Goal: Task Accomplishment & Management: Manage account settings

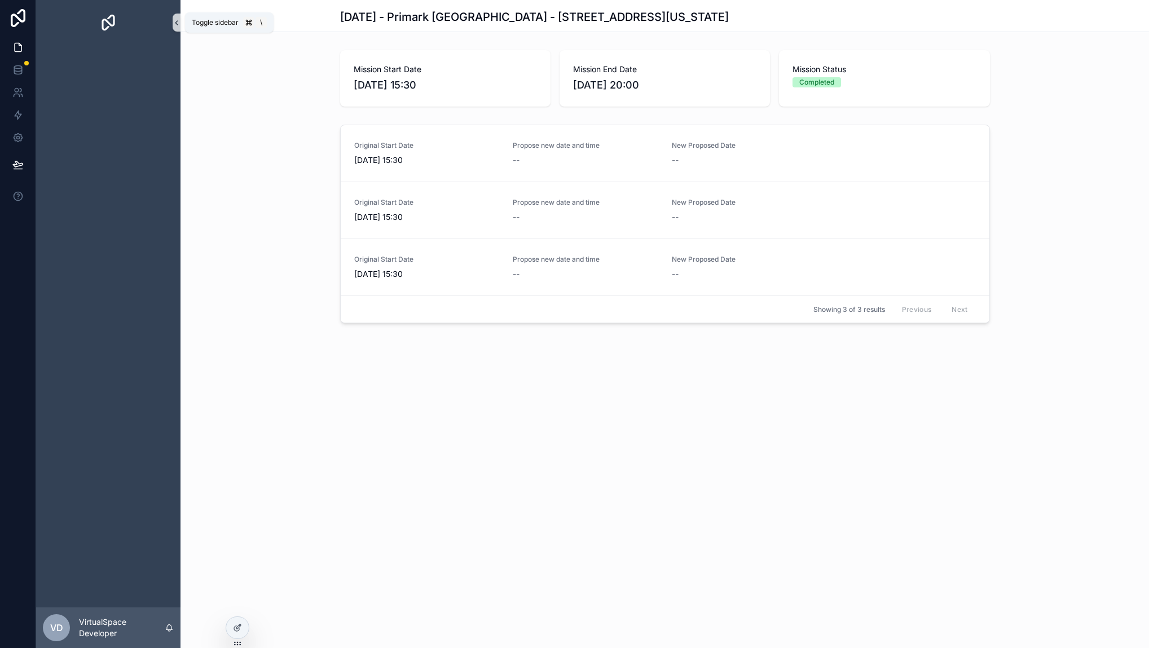
click at [175, 20] on icon "scrollable content" at bounding box center [177, 23] width 8 height 8
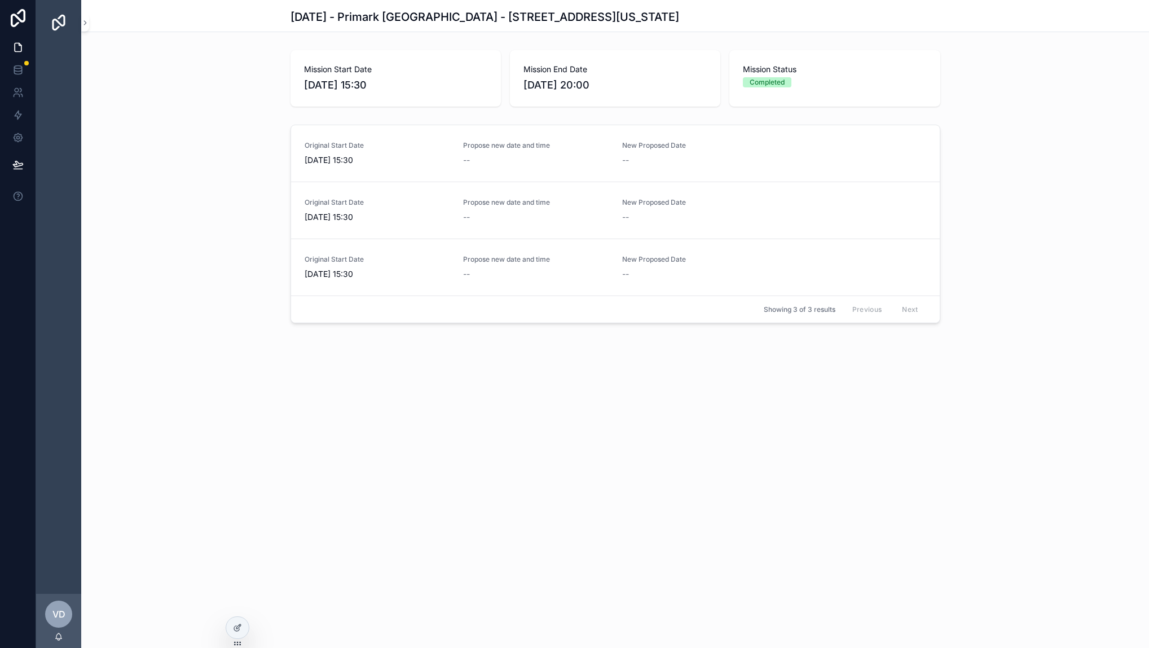
click at [498, 493] on div "[DATE] - Primark [GEOGRAPHIC_DATA] - [STREET_ADDRESS][US_STATE] Mission Start D…" at bounding box center [615, 324] width 1068 height 648
drag, startPoint x: 190, startPoint y: 331, endPoint x: 189, endPoint y: 369, distance: 37.8
click at [189, 369] on div "[DATE] - Primark [GEOGRAPHIC_DATA] - [STREET_ADDRESS][US_STATE] Mission Start D…" at bounding box center [615, 202] width 1068 height 405
click at [1000, 326] on div "Original Start Date [DATE] 15:30 Propose new date and time -- New Proposed Date…" at bounding box center [615, 226] width 1068 height 212
click at [1004, 170] on div "Original Start Date [DATE] 15:30 Propose new date and time -- New Proposed Date…" at bounding box center [615, 226] width 1068 height 212
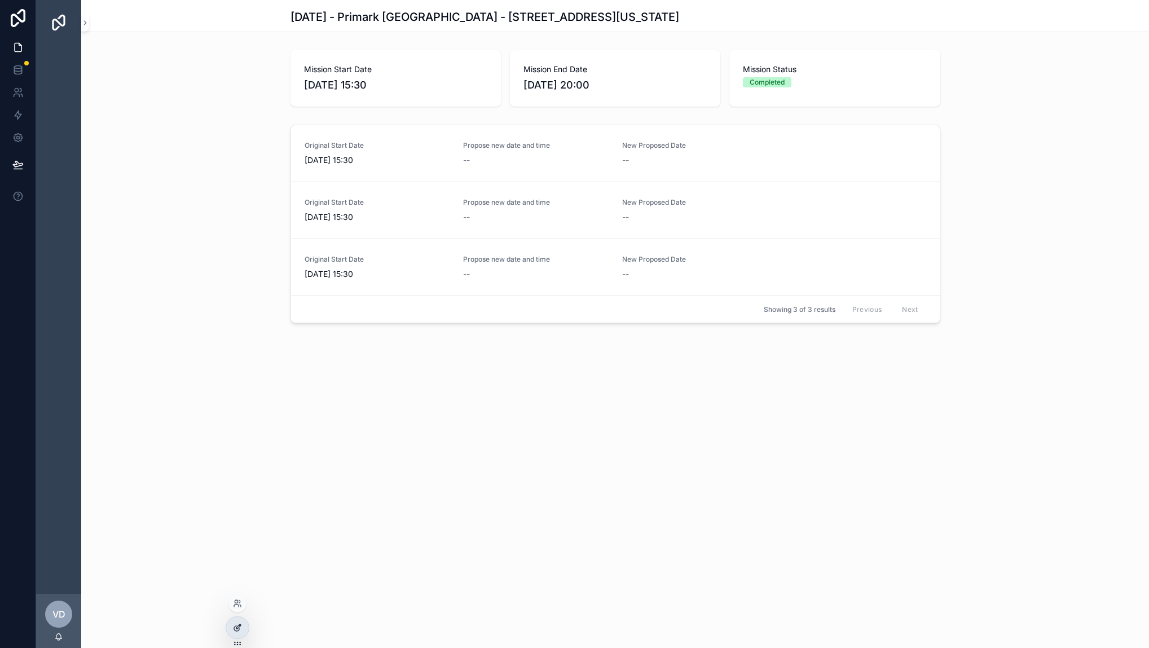
click at [247, 632] on div at bounding box center [237, 627] width 23 height 21
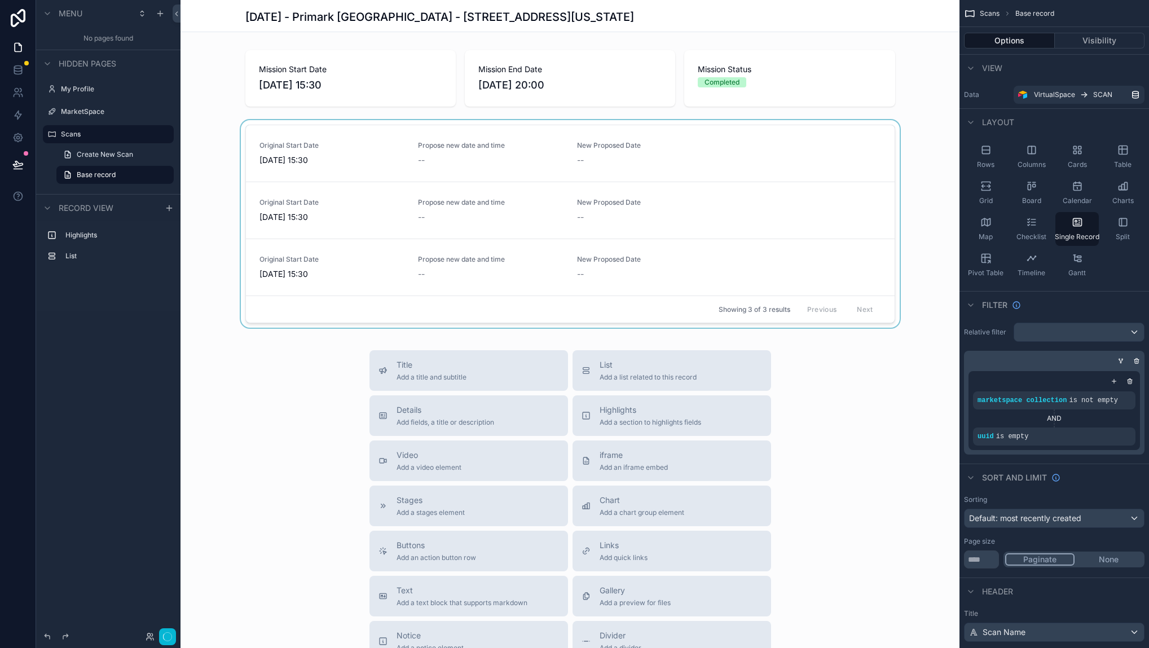
click at [678, 134] on div "scrollable content" at bounding box center [570, 226] width 779 height 212
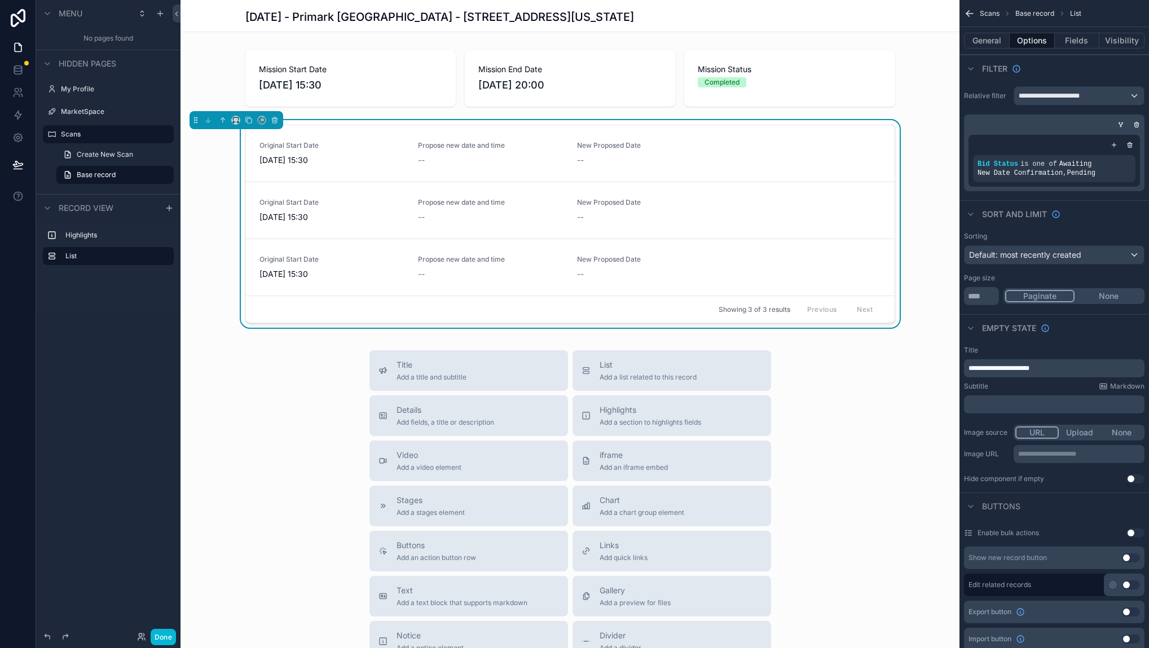
click at [851, 124] on div "Original Start Date [DATE] 15:30 Propose new date and time -- New Proposed Date…" at bounding box center [570, 226] width 779 height 212
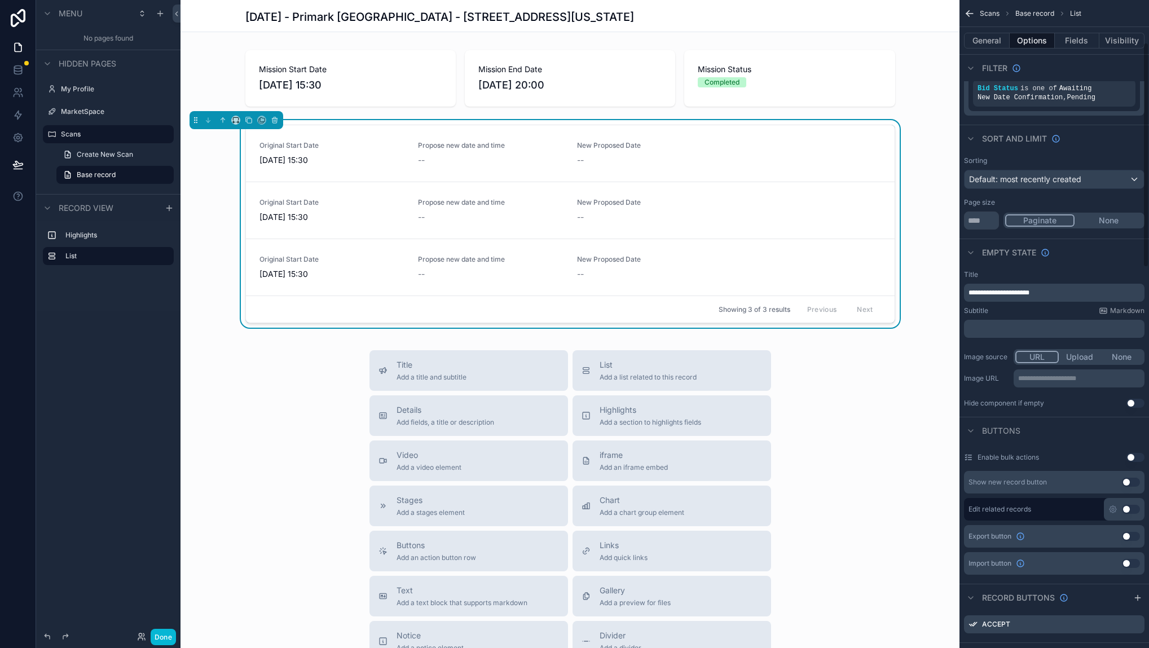
scroll to position [343, 0]
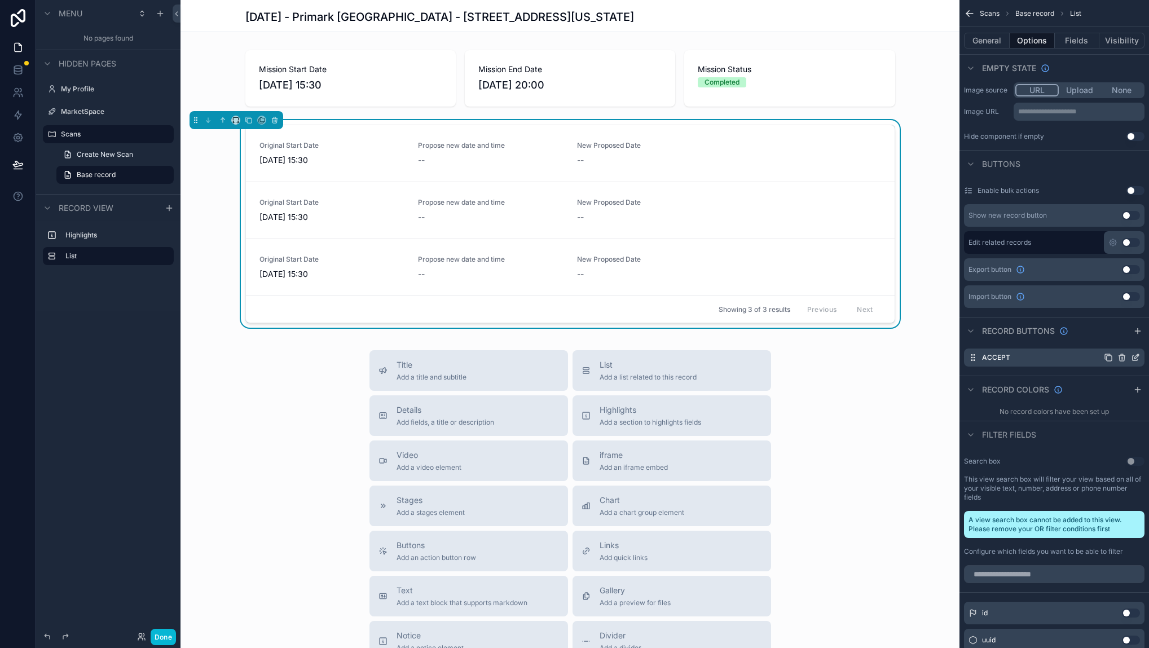
click at [1136, 356] on icon "scrollable content" at bounding box center [1135, 357] width 9 height 9
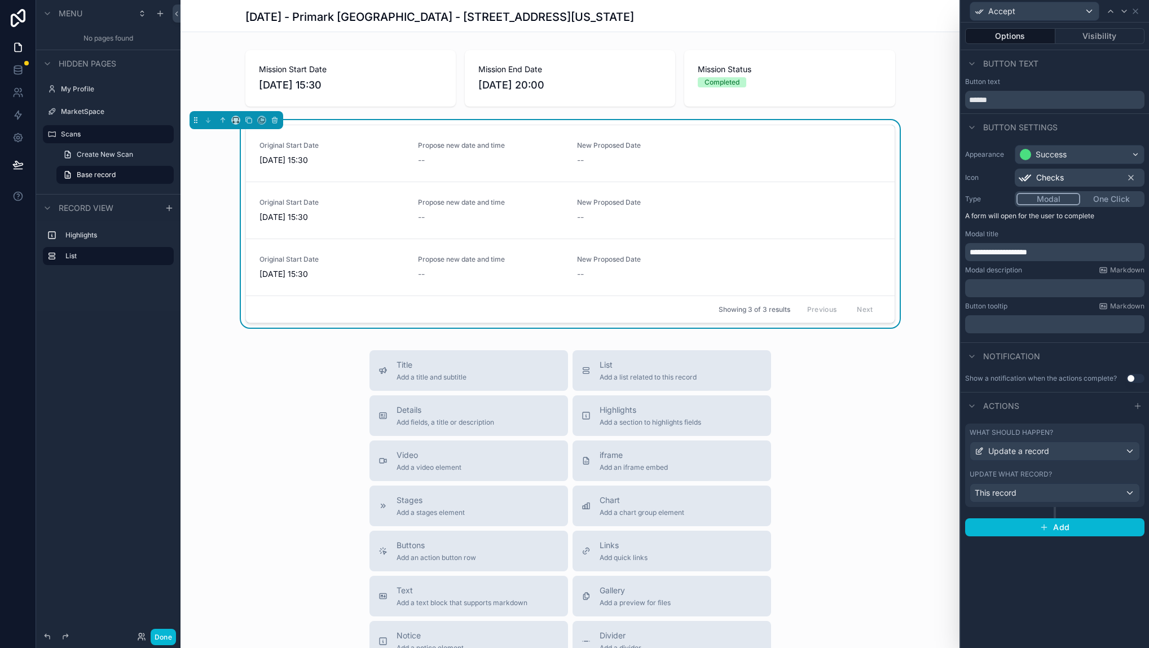
click at [1087, 473] on div "Update what record?" at bounding box center [1055, 474] width 170 height 9
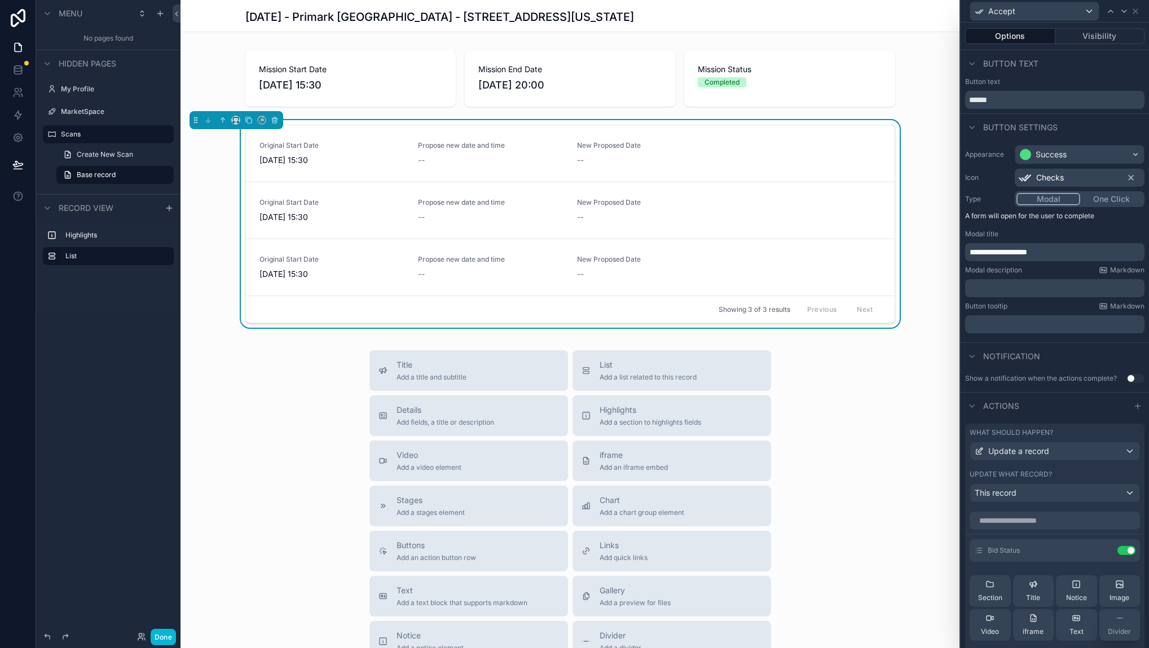
scroll to position [91, 0]
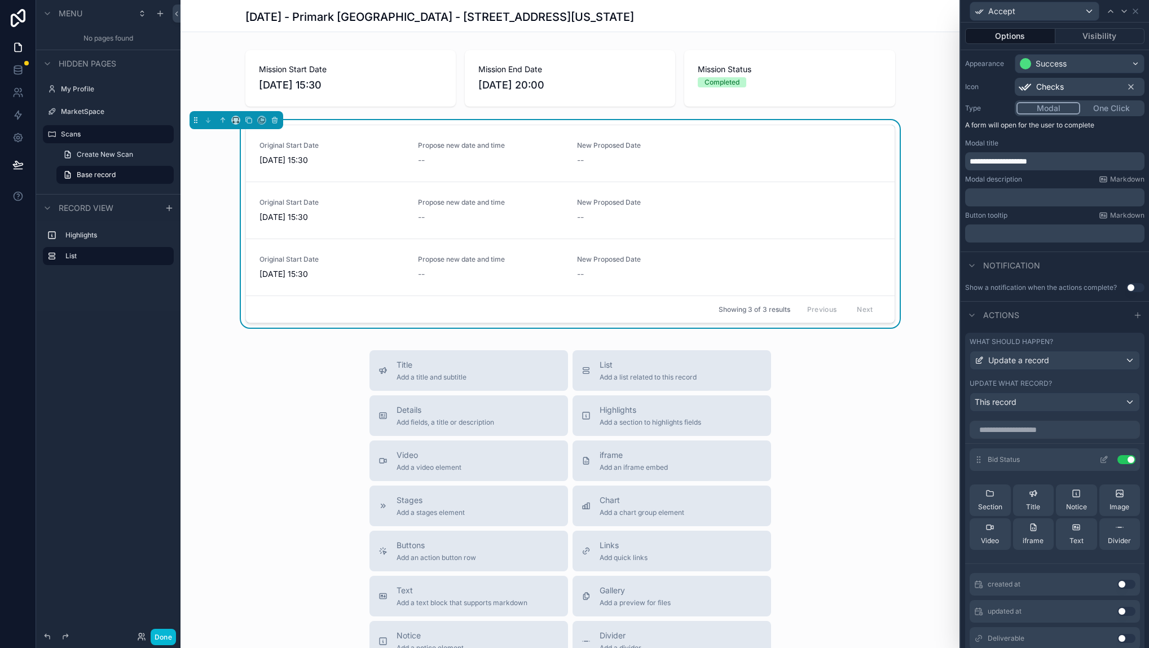
click at [1103, 460] on icon at bounding box center [1105, 458] width 5 height 5
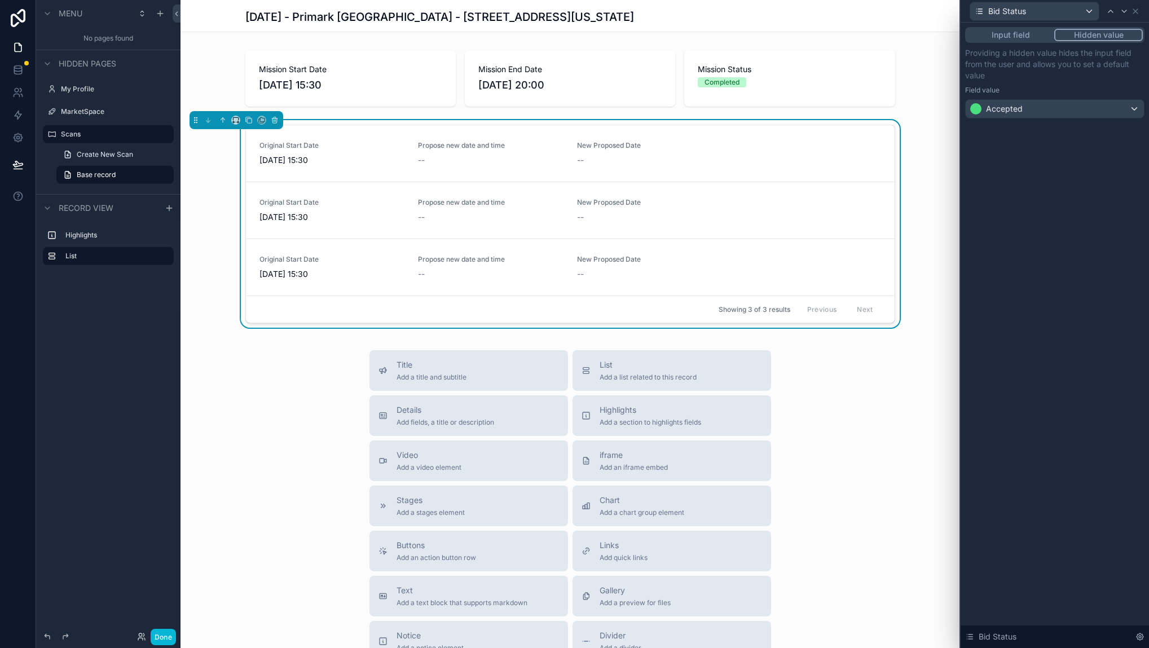
click at [928, 303] on div "Original Start Date [DATE] 15:30 Propose new date and time -- New Proposed Date…" at bounding box center [570, 226] width 779 height 212
click at [209, 191] on div "Original Start Date [DATE] 15:30 Propose new date and time -- New Proposed Date…" at bounding box center [570, 226] width 779 height 212
click at [175, 629] on div "Done" at bounding box center [153, 637] width 45 height 16
click at [172, 632] on button "Done" at bounding box center [163, 637] width 25 height 16
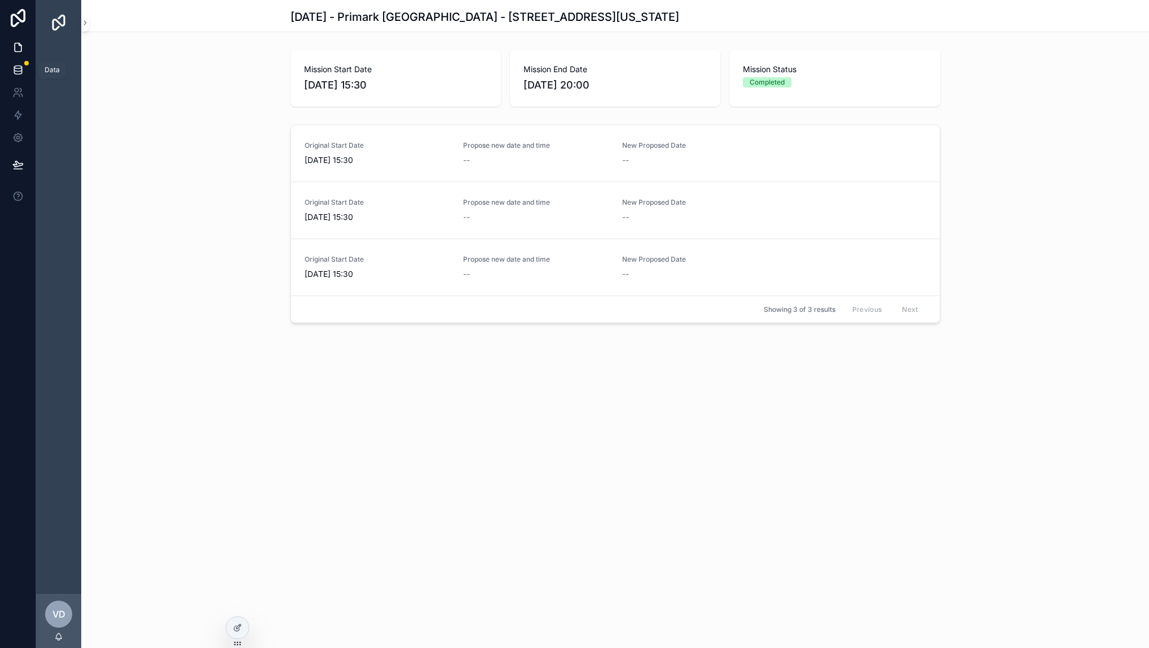
click at [13, 64] on icon at bounding box center [17, 69] width 11 height 11
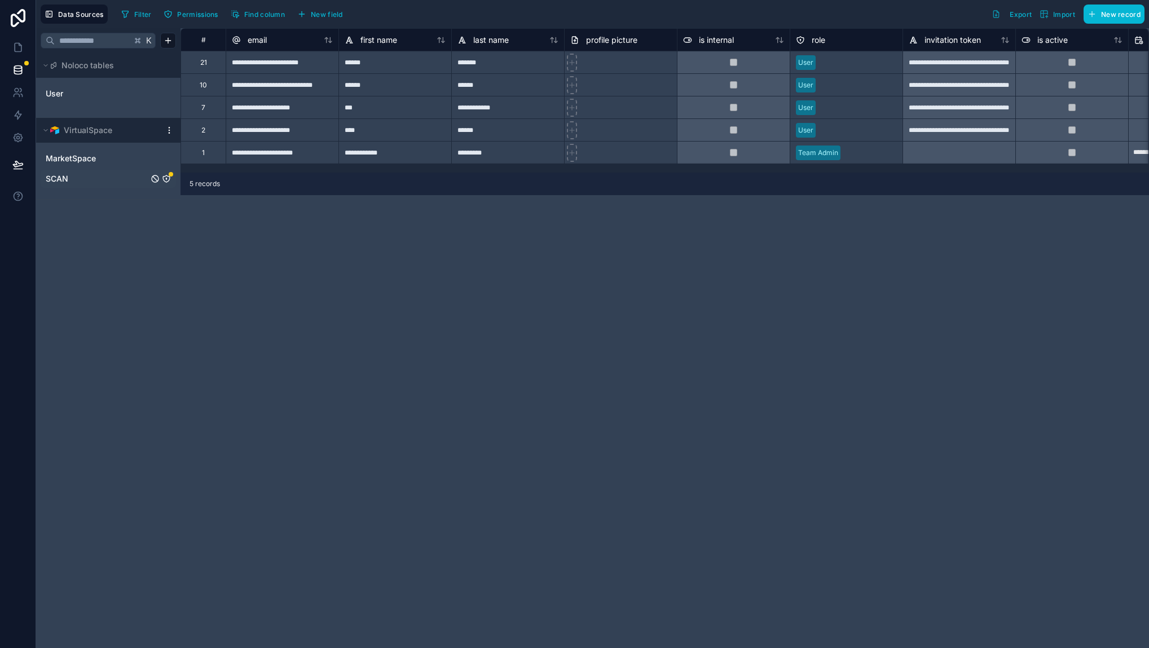
click at [165, 179] on icon "SCAN" at bounding box center [166, 178] width 9 height 9
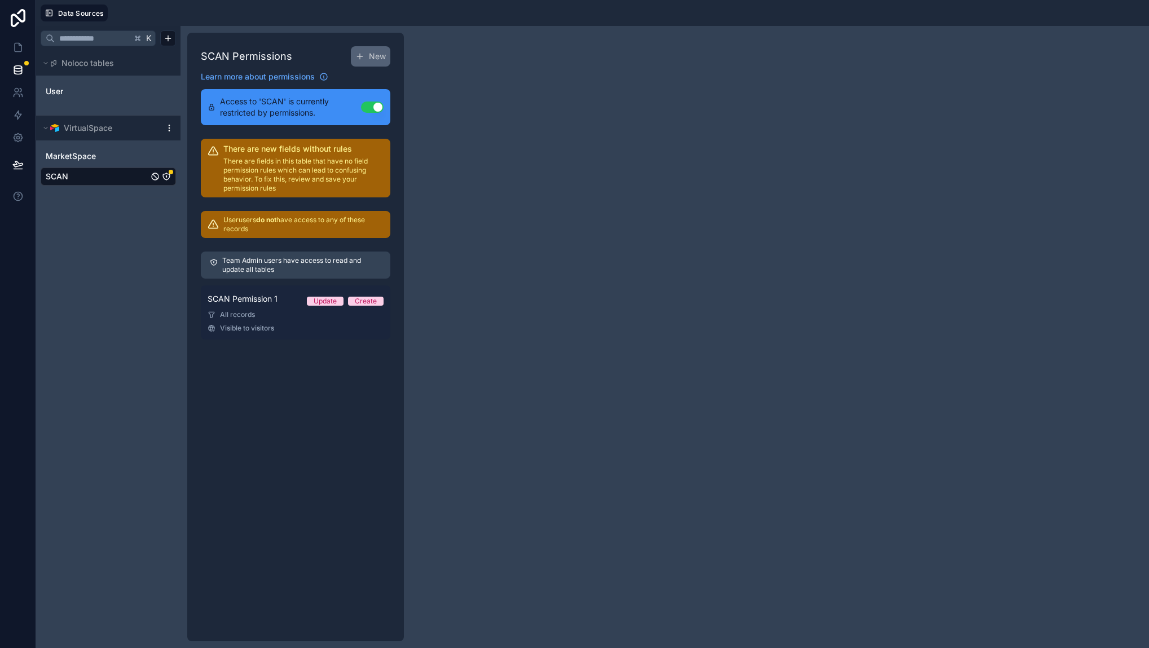
click at [262, 324] on span "Visible to visitors" at bounding box center [247, 328] width 54 height 9
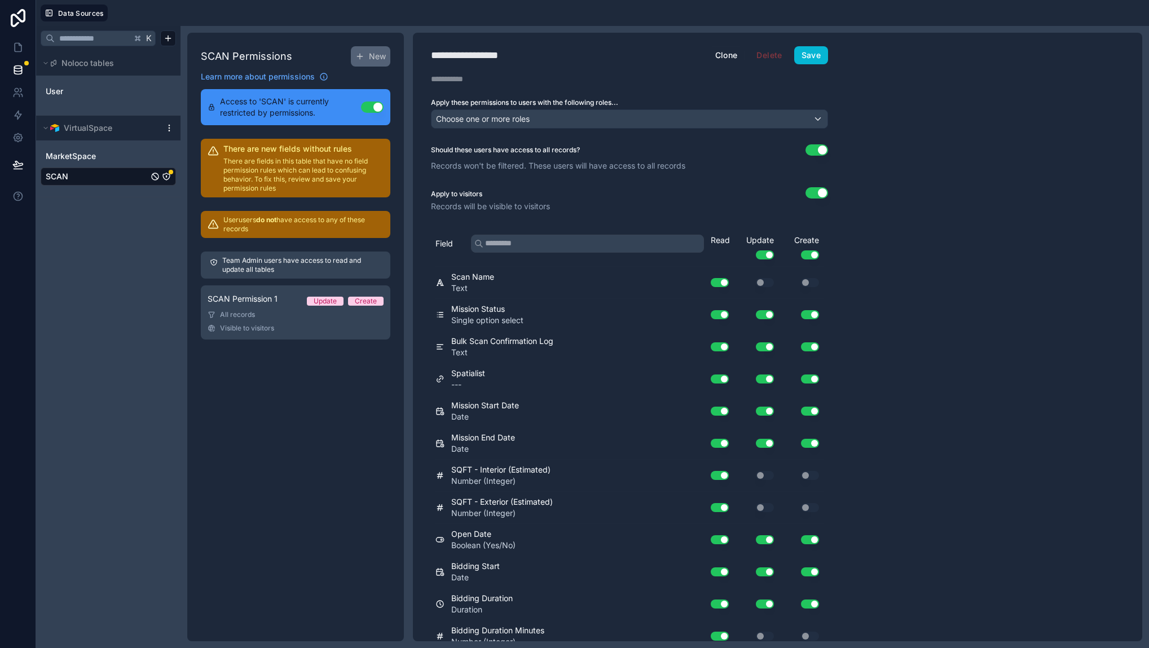
scroll to position [388, 0]
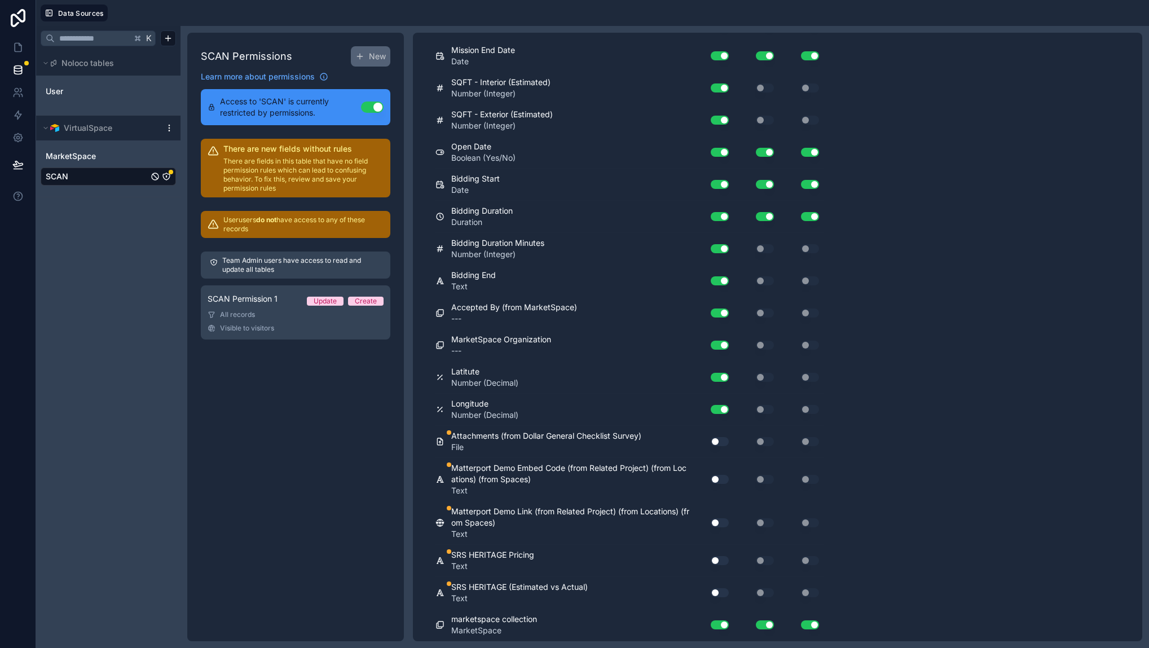
click at [86, 175] on link "SCAN" at bounding box center [97, 176] width 103 height 11
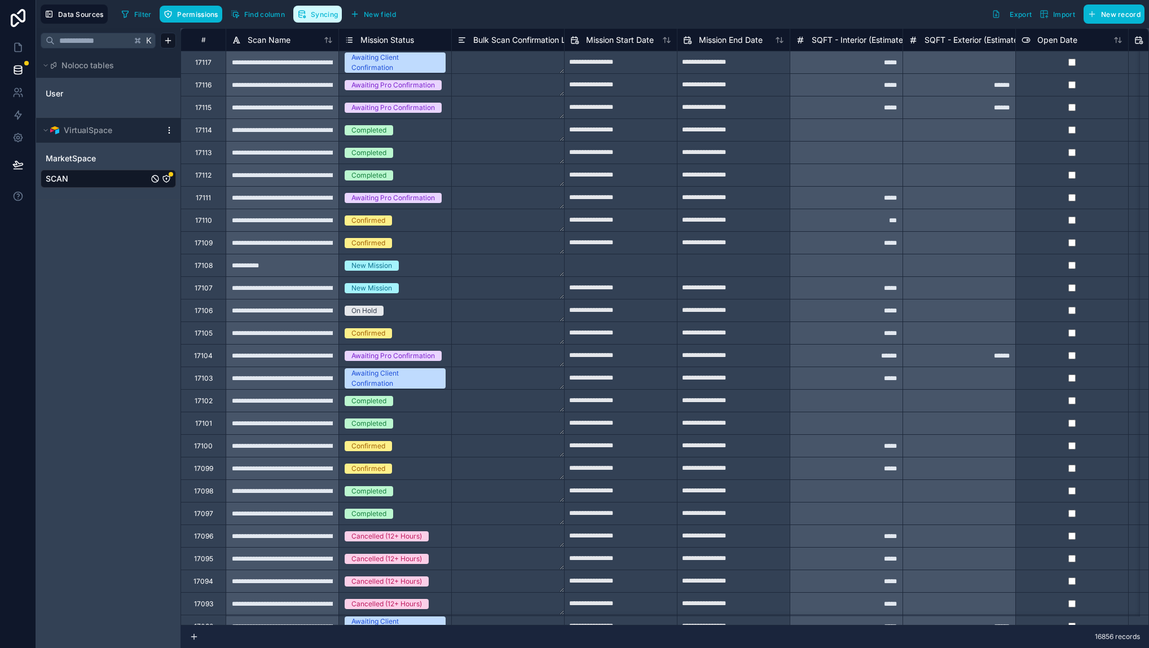
click at [320, 15] on span "Syncing" at bounding box center [324, 14] width 27 height 8
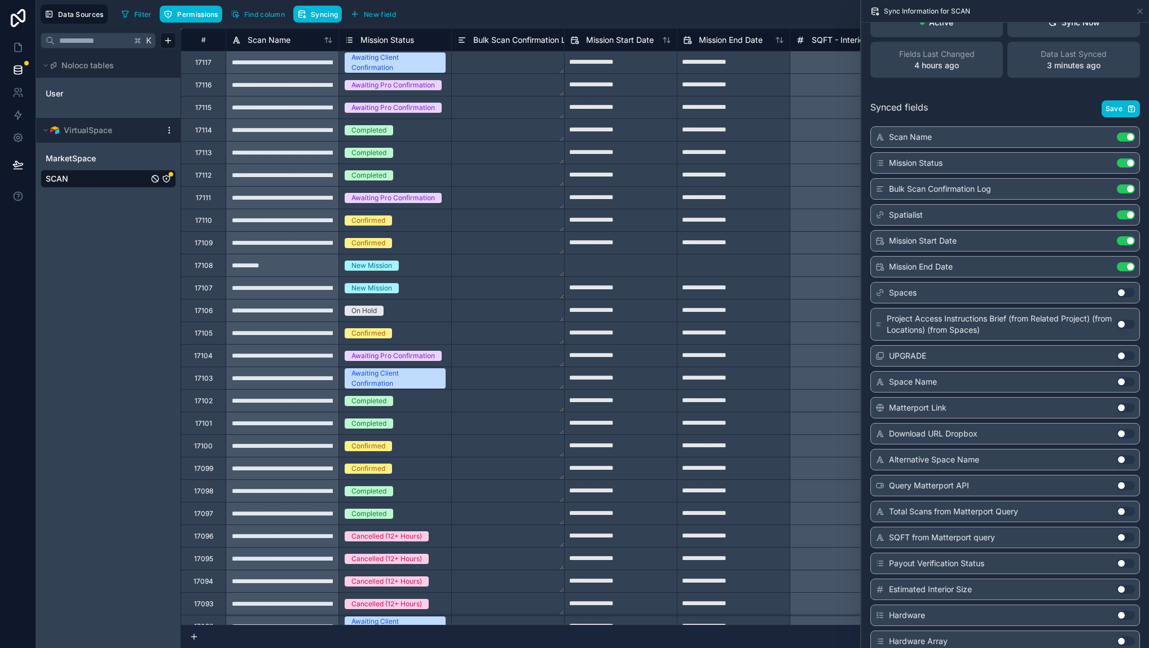
scroll to position [12744, 0]
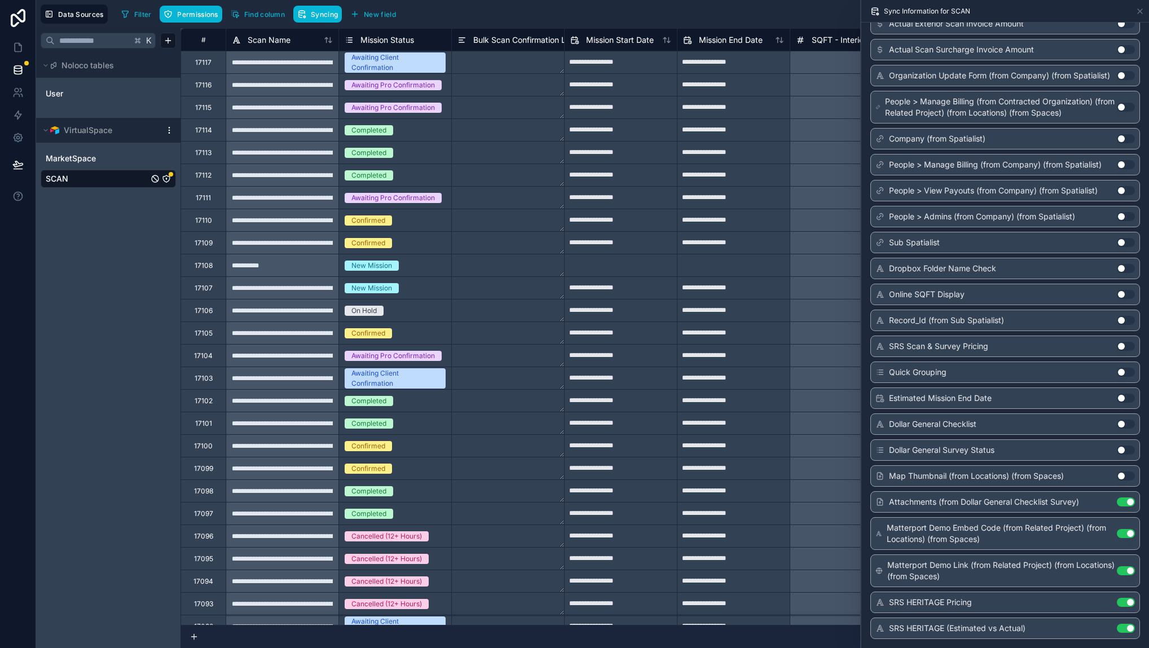
click at [1117, 604] on button "Use setting" at bounding box center [1126, 602] width 18 height 9
click at [1117, 625] on button "Use setting" at bounding box center [1126, 628] width 18 height 9
click at [168, 177] on icon "SCAN" at bounding box center [166, 178] width 9 height 9
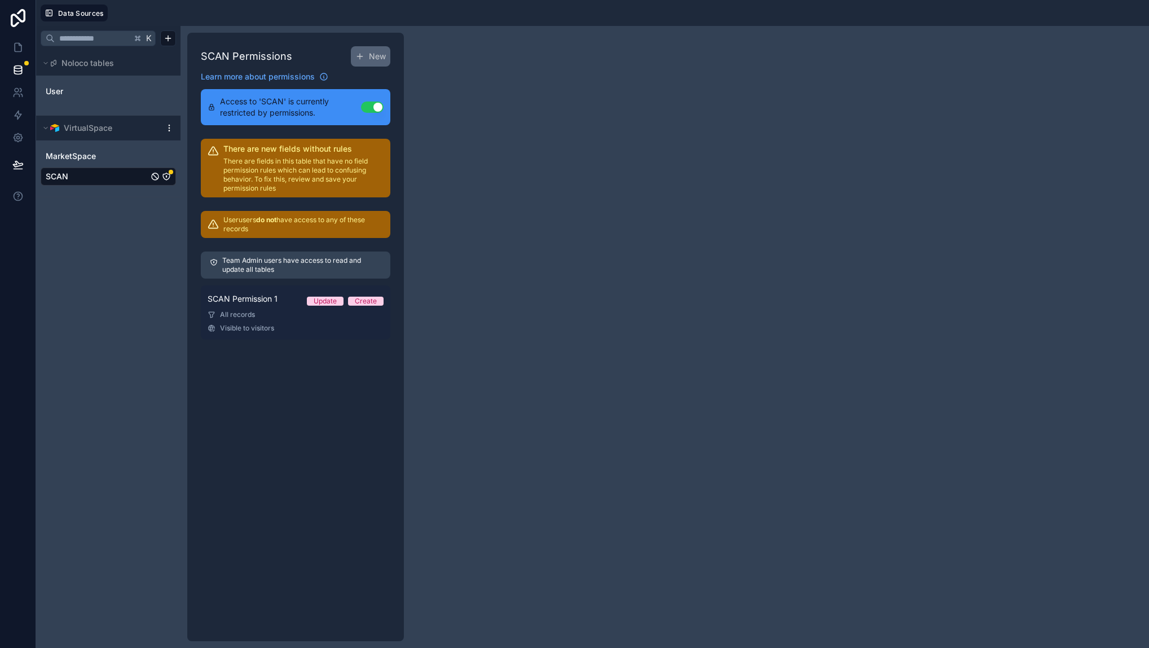
click at [269, 310] on link "SCAN Permission 1 Update Create All records Visible to visitors" at bounding box center [296, 313] width 190 height 54
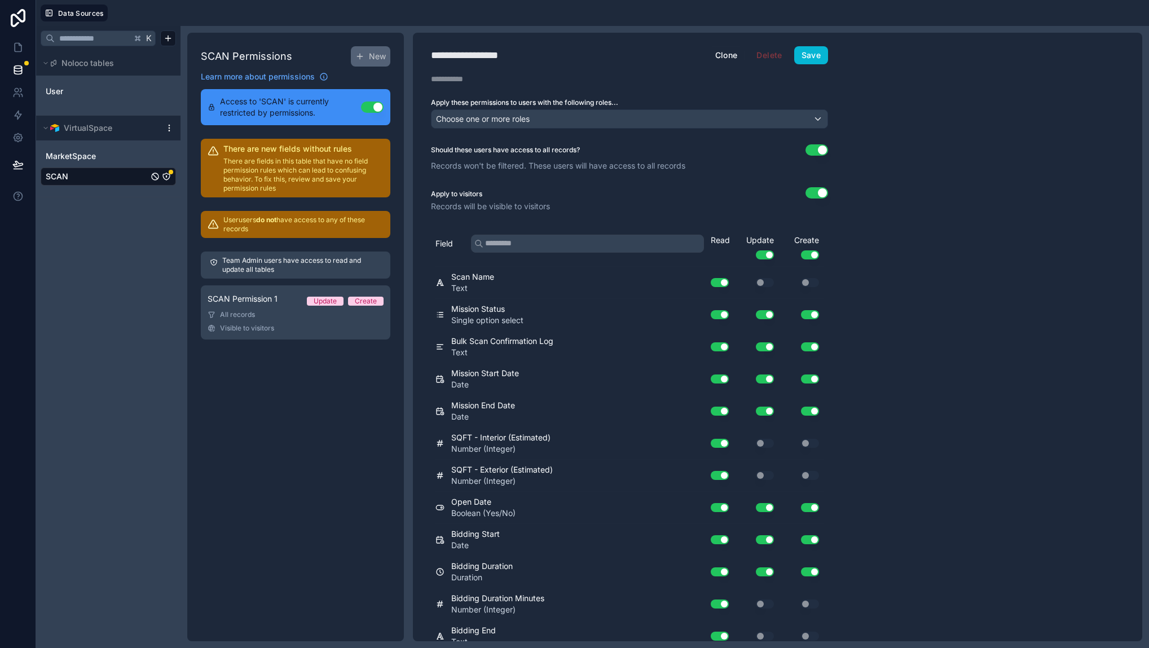
scroll to position [388, 0]
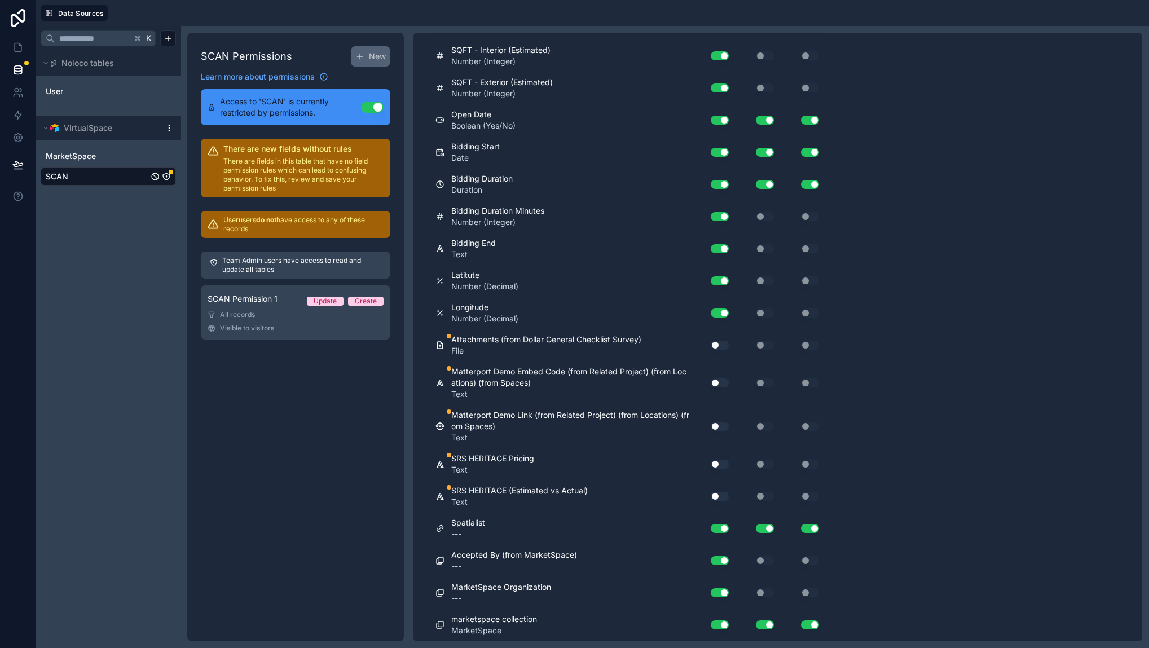
click at [120, 173] on link "SCAN" at bounding box center [97, 176] width 103 height 11
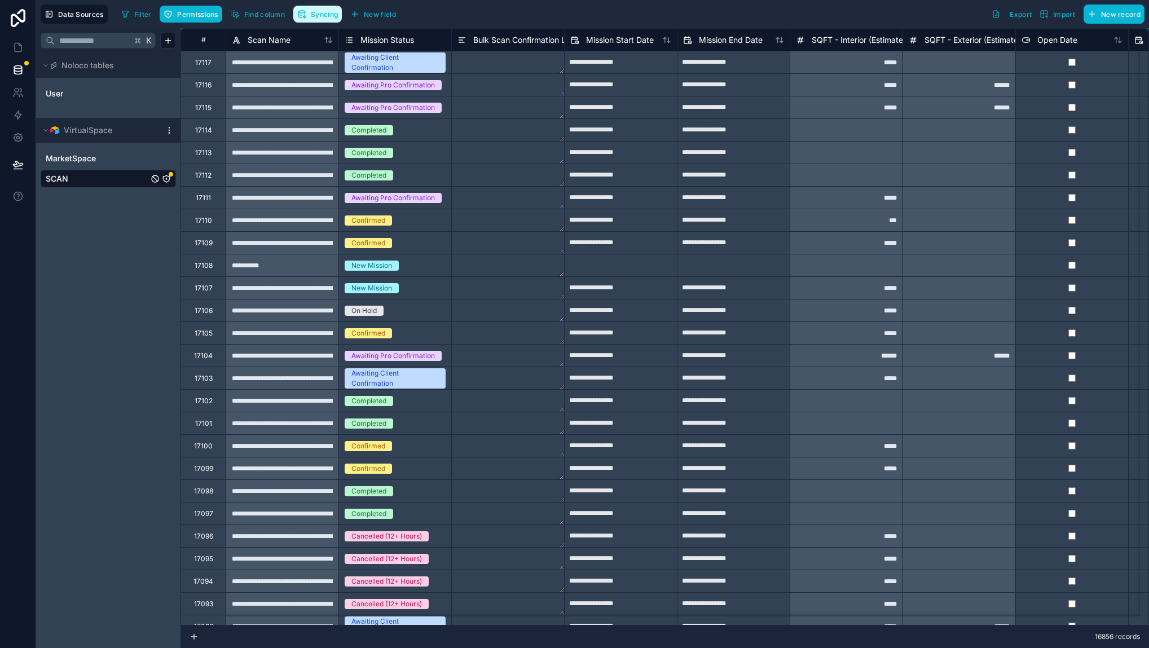
click at [318, 15] on span "Syncing" at bounding box center [324, 14] width 27 height 8
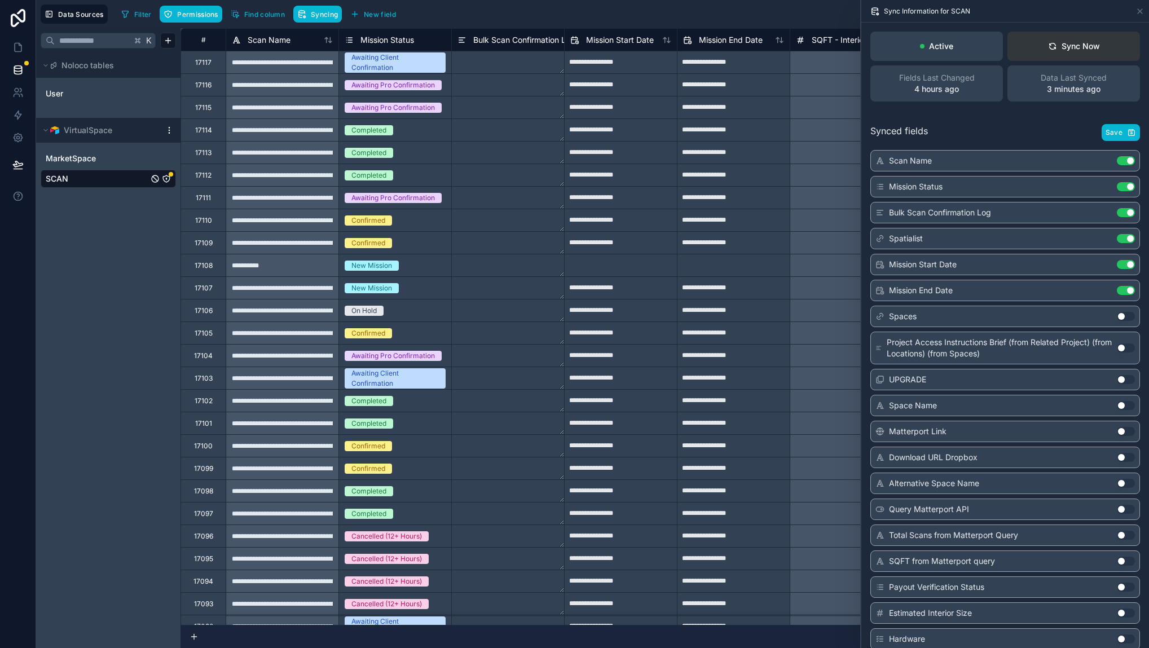
scroll to position [12744, 0]
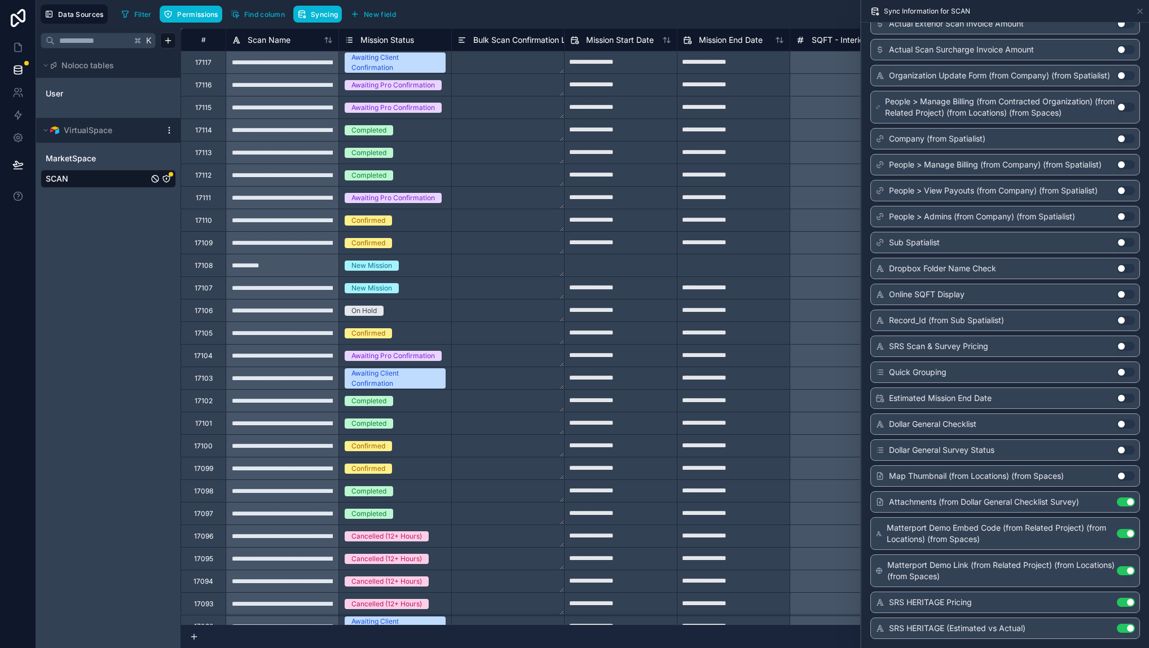
drag, startPoint x: 1117, startPoint y: 603, endPoint x: 1121, endPoint y: 620, distance: 17.4
click at [1117, 604] on button "Use setting" at bounding box center [1126, 602] width 18 height 9
drag, startPoint x: 1120, startPoint y: 629, endPoint x: 1114, endPoint y: 624, distance: 7.2
click at [1120, 629] on button "Use setting" at bounding box center [1126, 628] width 18 height 9
click at [1119, 508] on div "Attachments (from Dollar General Checklist Survey) Use setting" at bounding box center [1006, 501] width 270 height 21
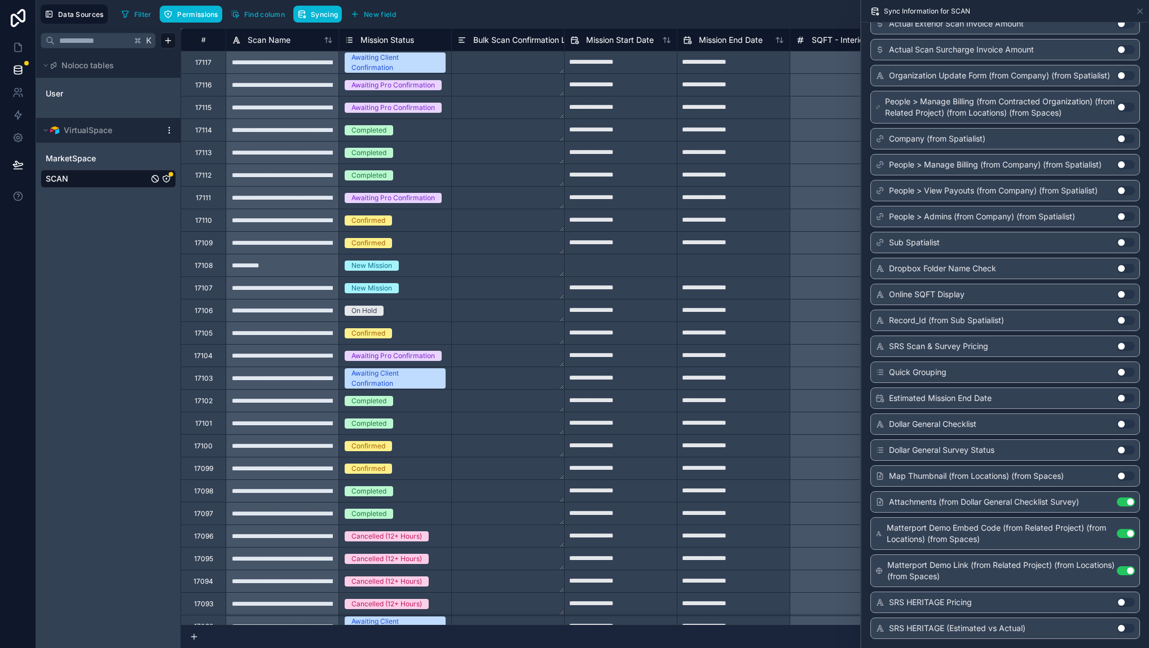
click at [1118, 503] on button "Use setting" at bounding box center [1126, 502] width 18 height 9
click at [1120, 526] on div "Matterport Demo Embed Code (from Related Project) (from Locations) (from Spaces…" at bounding box center [1006, 533] width 270 height 33
click at [1120, 529] on div "Matterport Demo Embed Code (from Related Project) (from Locations) (from Spaces…" at bounding box center [1006, 533] width 270 height 33
click at [1121, 535] on button "Use setting" at bounding box center [1126, 533] width 18 height 9
click at [1117, 572] on button "Use setting" at bounding box center [1126, 571] width 18 height 9
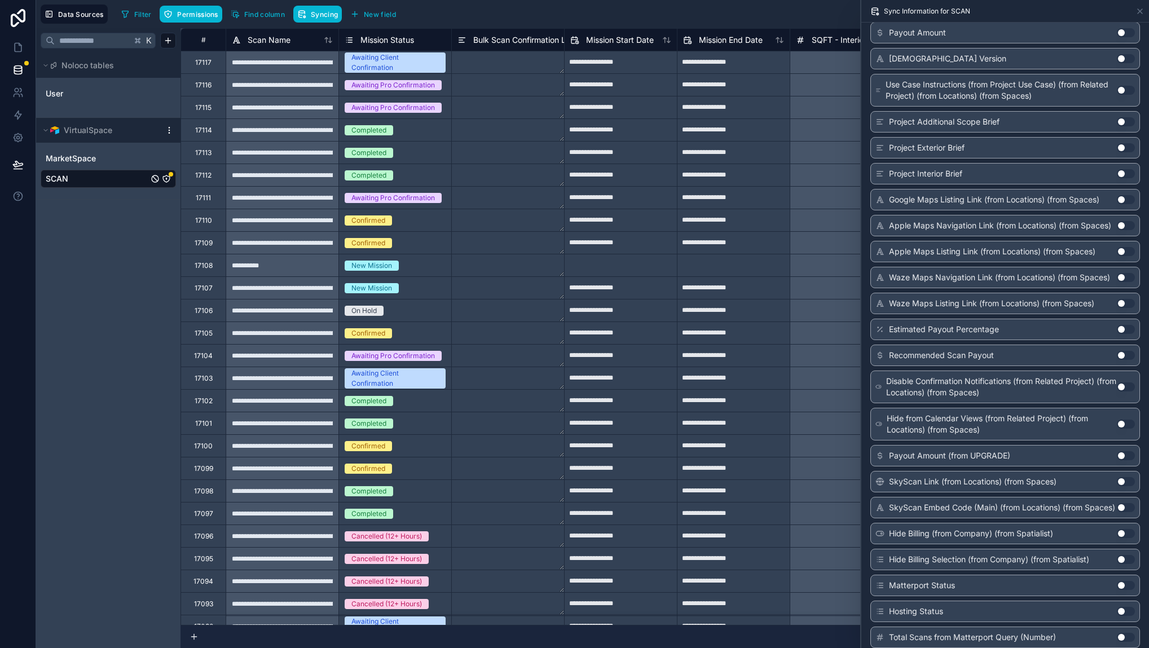
scroll to position [0, 0]
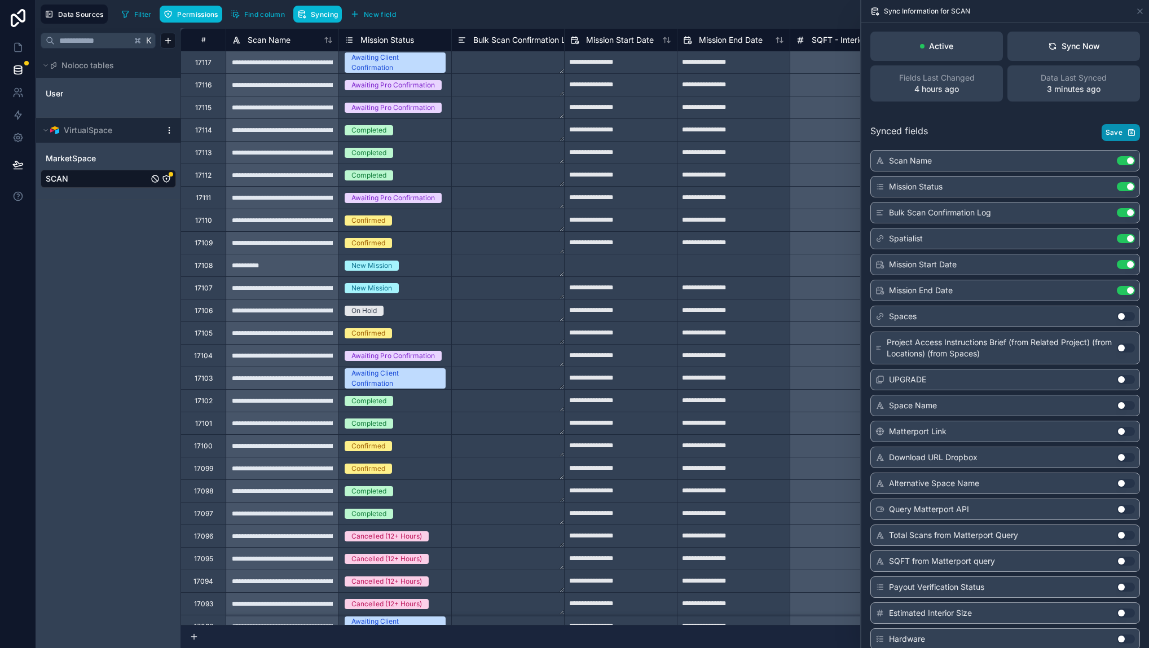
click at [1109, 129] on span "Save" at bounding box center [1114, 132] width 17 height 9
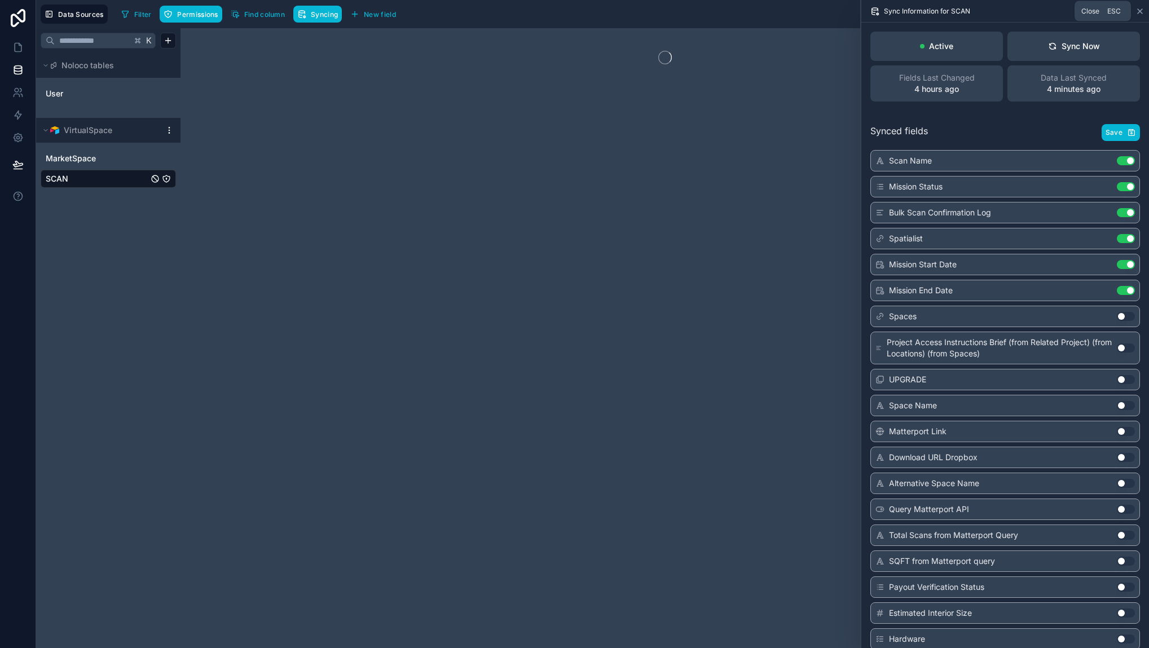
click at [1139, 12] on icon at bounding box center [1140, 11] width 5 height 5
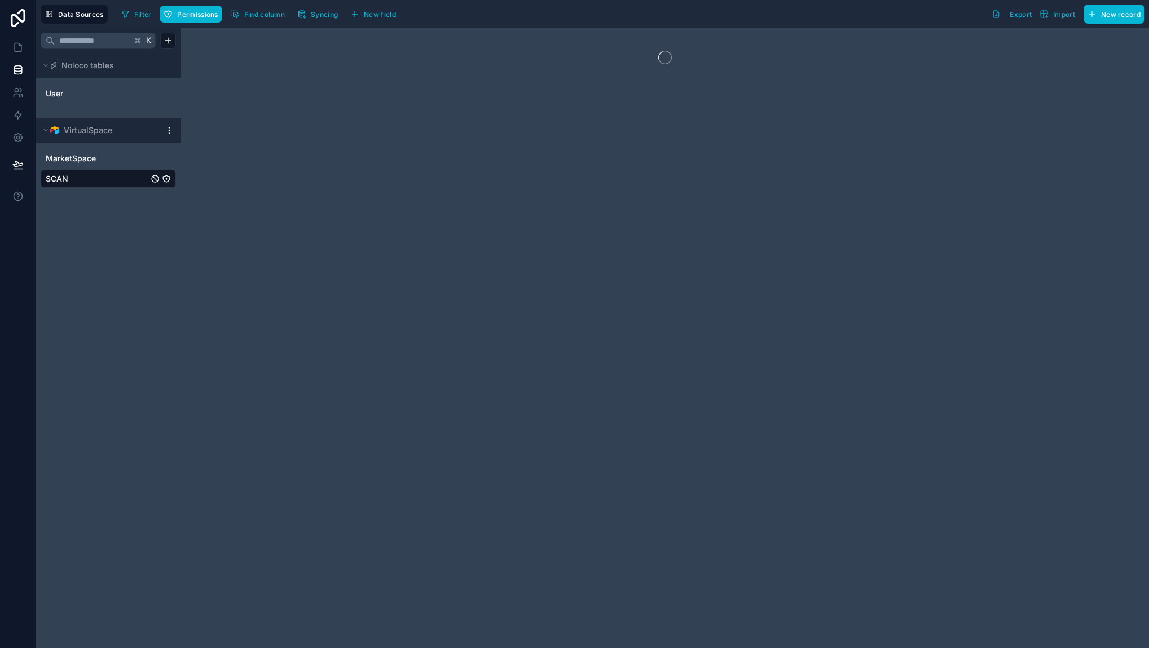
click at [76, 176] on link "SCAN" at bounding box center [97, 178] width 103 height 11
click at [20, 38] on link at bounding box center [18, 47] width 36 height 23
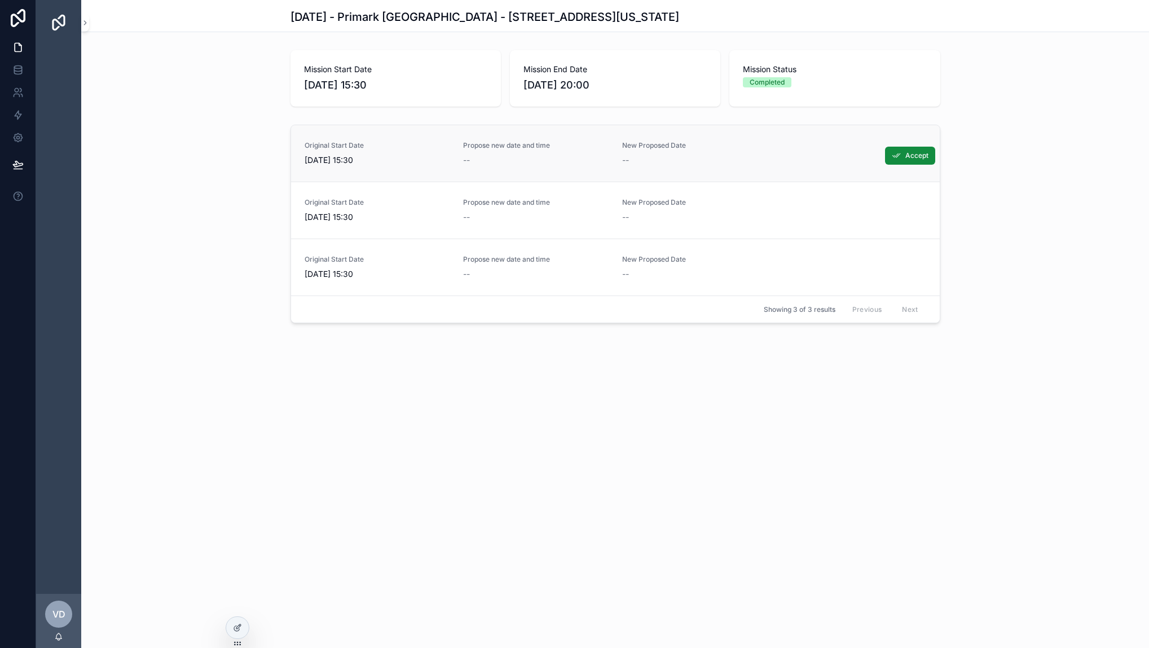
click at [391, 161] on span "[DATE] 15:30" at bounding box center [378, 160] width 146 height 11
click at [237, 629] on icon at bounding box center [237, 628] width 9 height 9
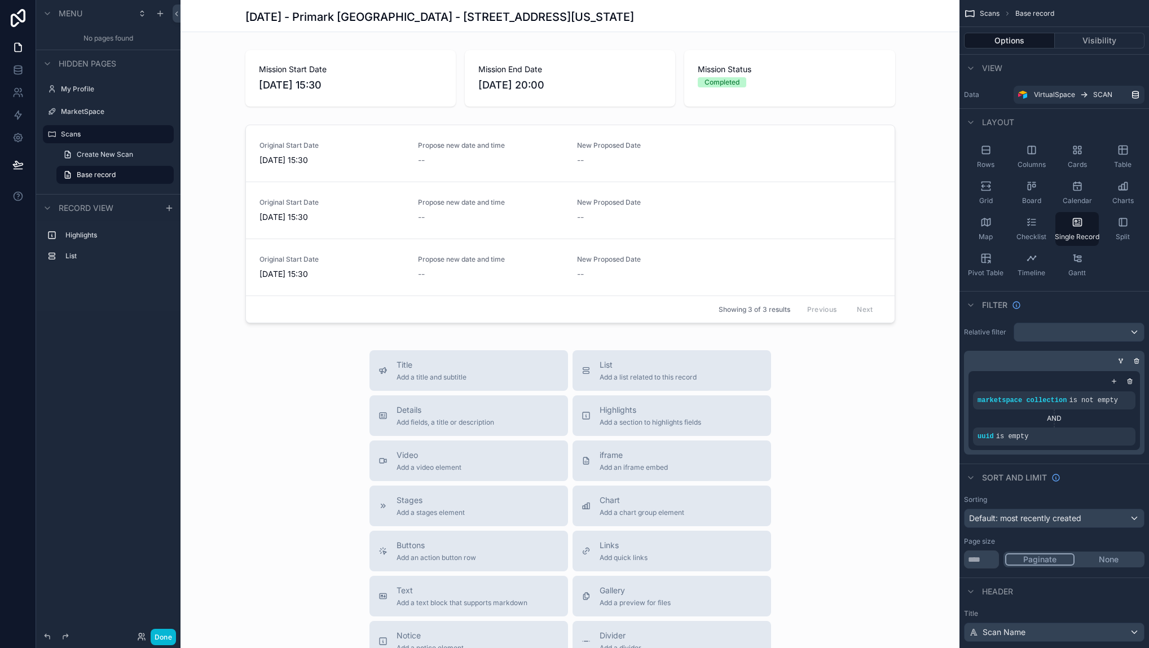
click at [686, 116] on div "Mission Start Date [DATE] 15:30 Mission End Date [DATE] 20:00 Mission Status Co…" at bounding box center [570, 189] width 779 height 287
click at [680, 122] on div "scrollable content" at bounding box center [570, 226] width 779 height 212
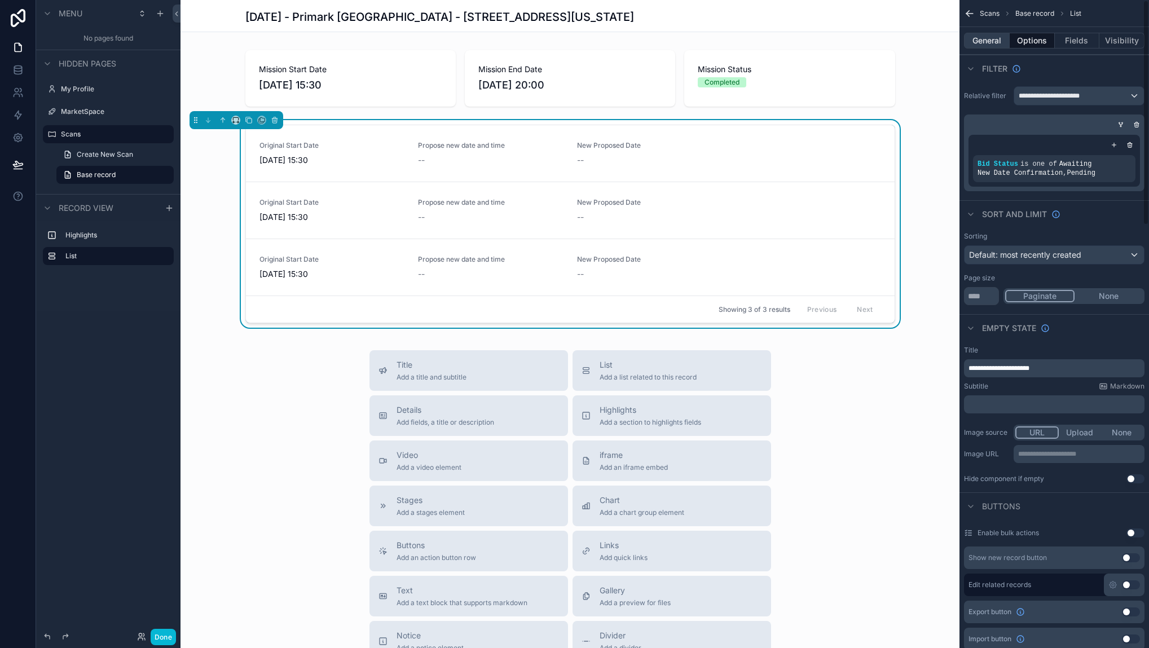
click at [987, 37] on button "General" at bounding box center [987, 41] width 46 height 16
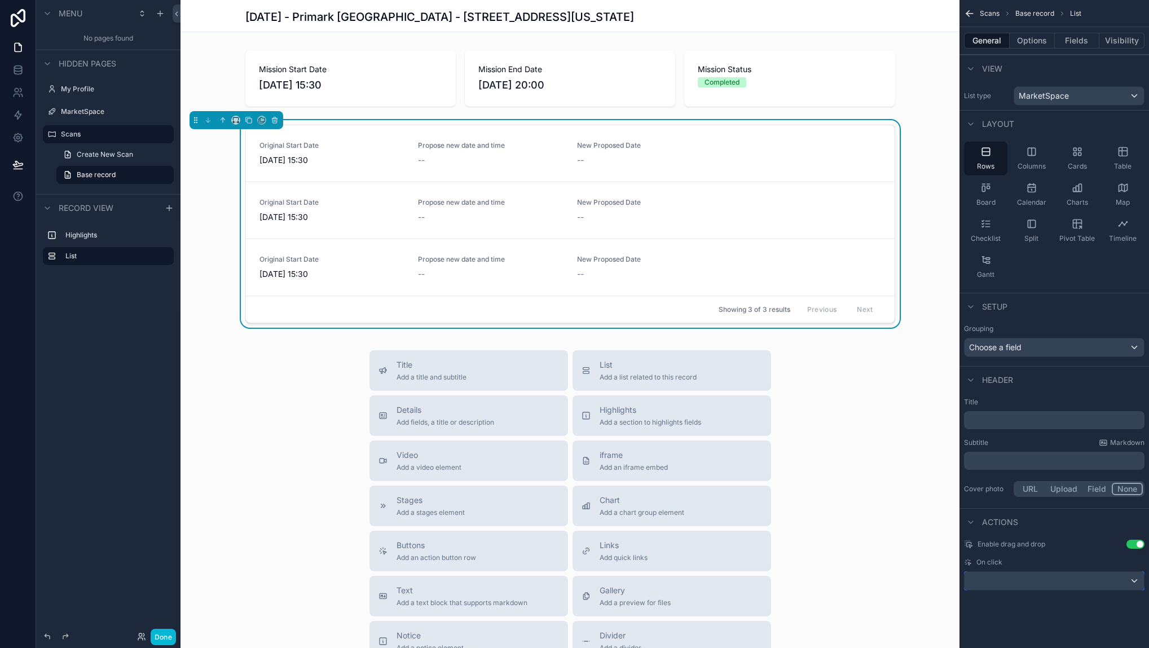
click at [1048, 587] on div "scrollable content" at bounding box center [1054, 581] width 179 height 18
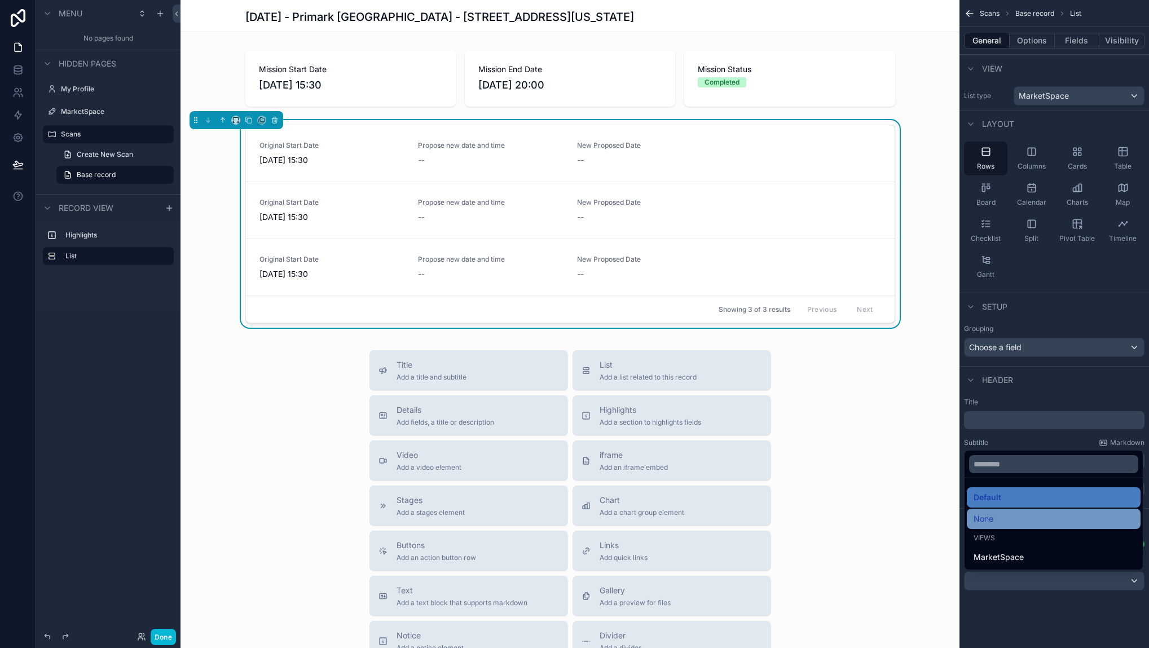
click at [1019, 520] on div "None" at bounding box center [1054, 519] width 160 height 14
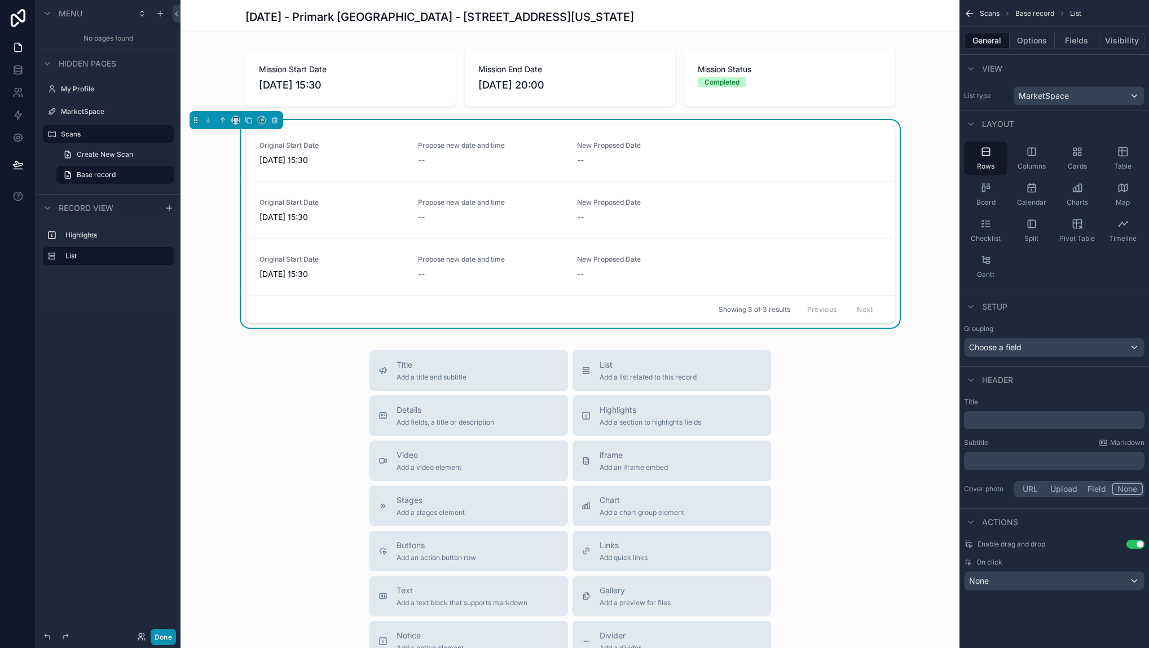
click at [157, 644] on button "Done" at bounding box center [163, 637] width 25 height 16
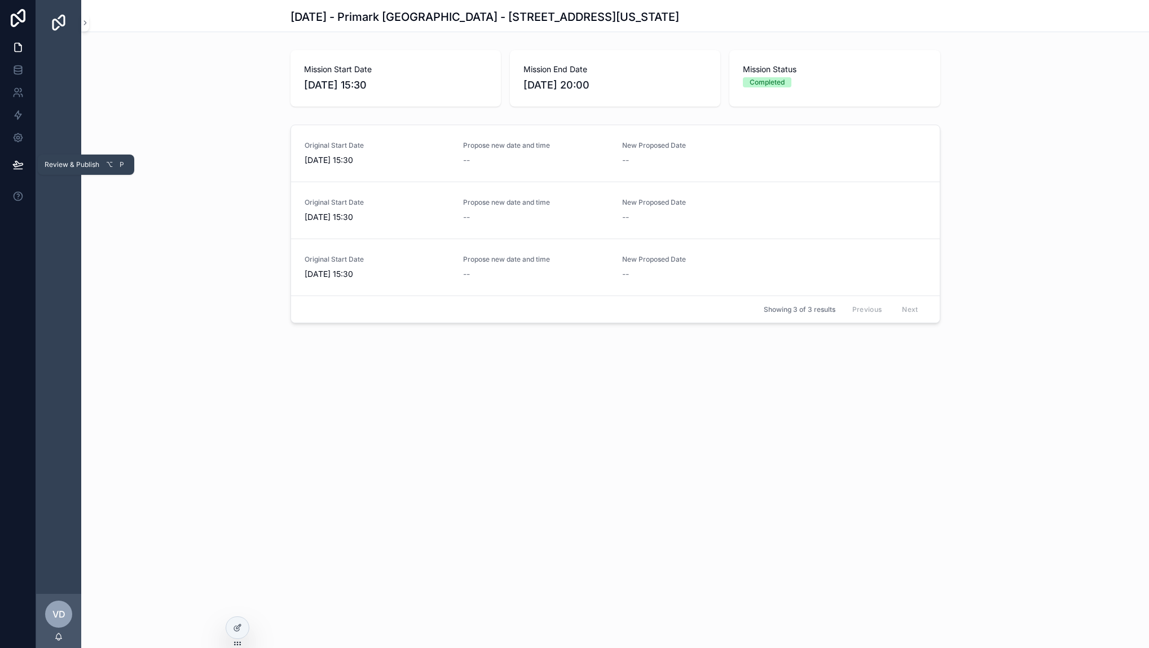
click at [22, 161] on icon at bounding box center [17, 164] width 11 height 11
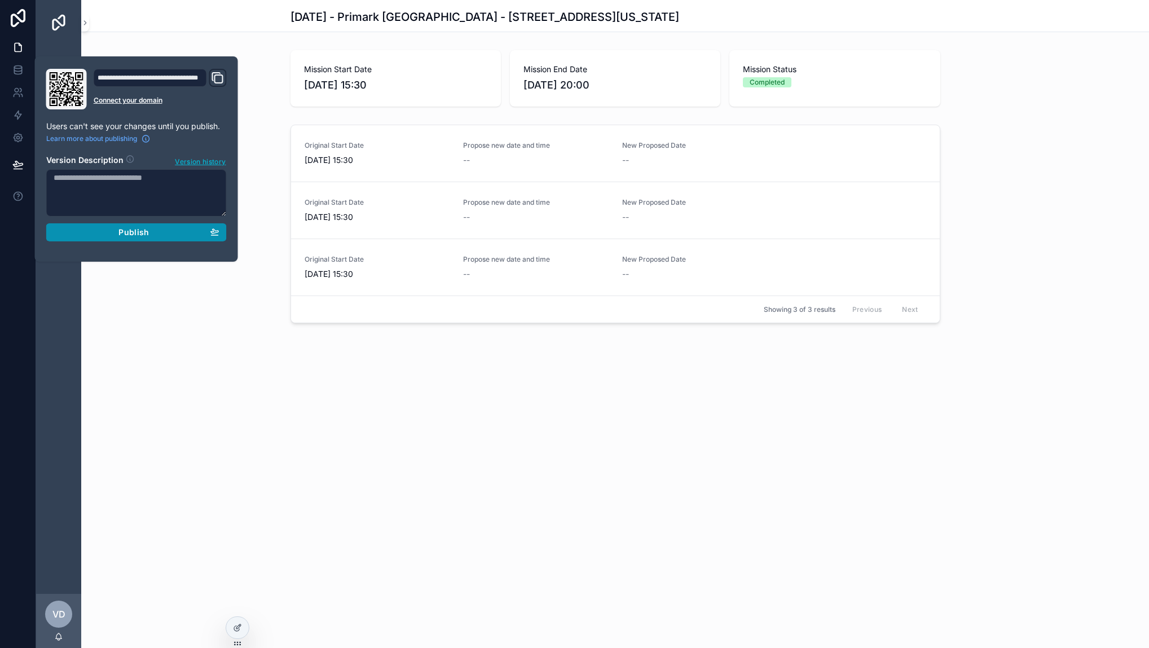
click at [109, 231] on div "Publish" at bounding box center [137, 232] width 166 height 10
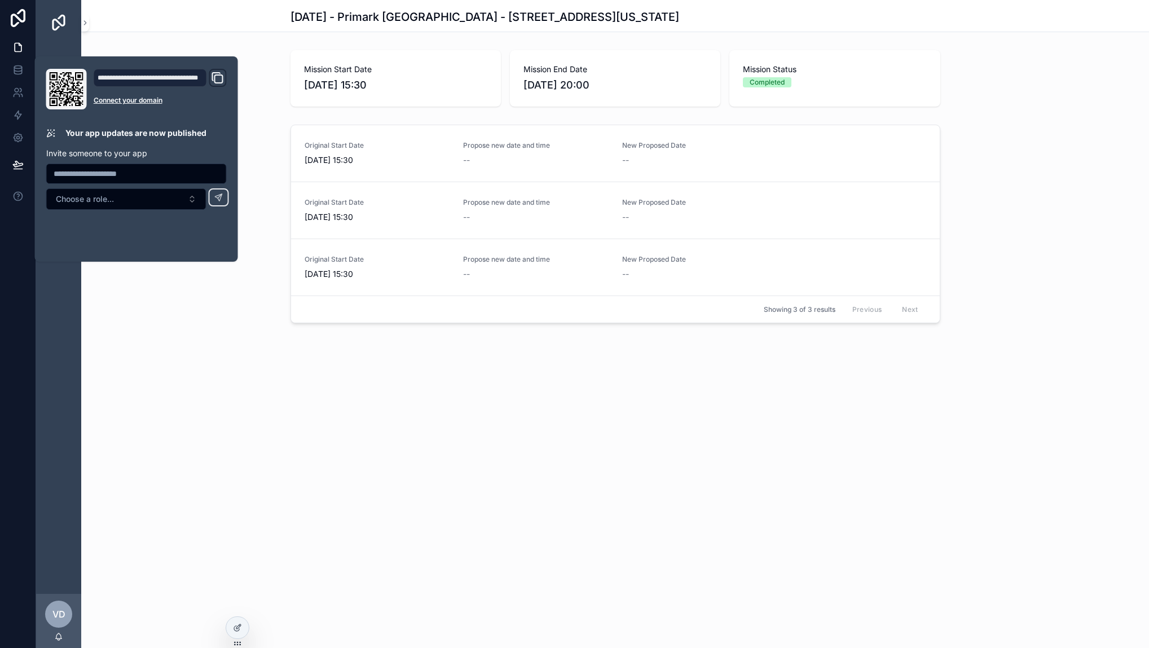
click at [332, 476] on div "[DATE] - Primark [GEOGRAPHIC_DATA] - [STREET_ADDRESS][US_STATE] Mission Start D…" at bounding box center [615, 324] width 1068 height 648
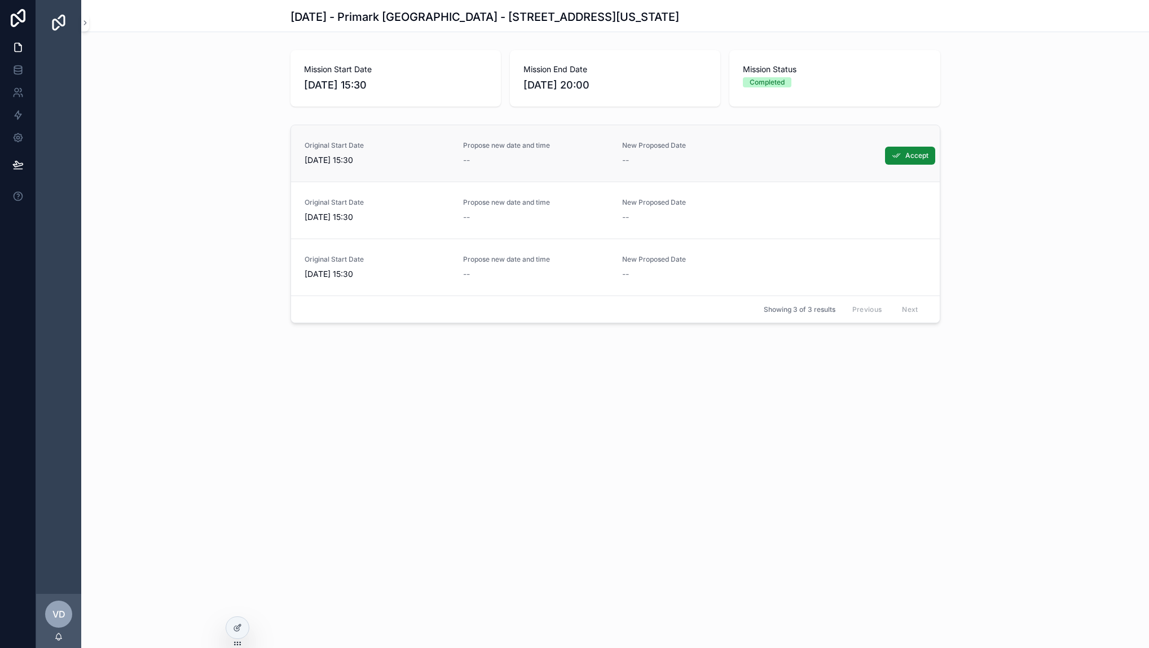
click at [416, 150] on span "Original Start Date" at bounding box center [378, 145] width 146 height 9
drag, startPoint x: 512, startPoint y: 157, endPoint x: 636, endPoint y: 152, distance: 124.8
click at [512, 157] on div "--" at bounding box center [536, 160] width 146 height 11
click at [688, 148] on span "New Proposed Date" at bounding box center [695, 145] width 146 height 9
click at [914, 156] on span "Accept" at bounding box center [917, 155] width 23 height 9
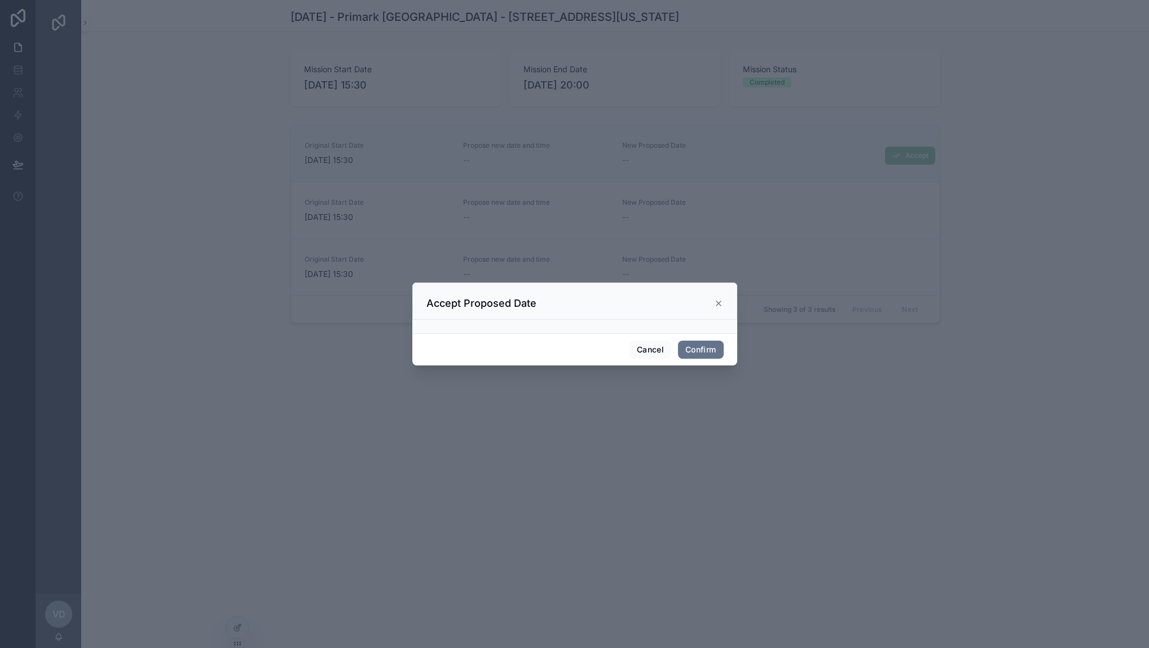
click at [720, 301] on icon at bounding box center [719, 303] width 5 height 5
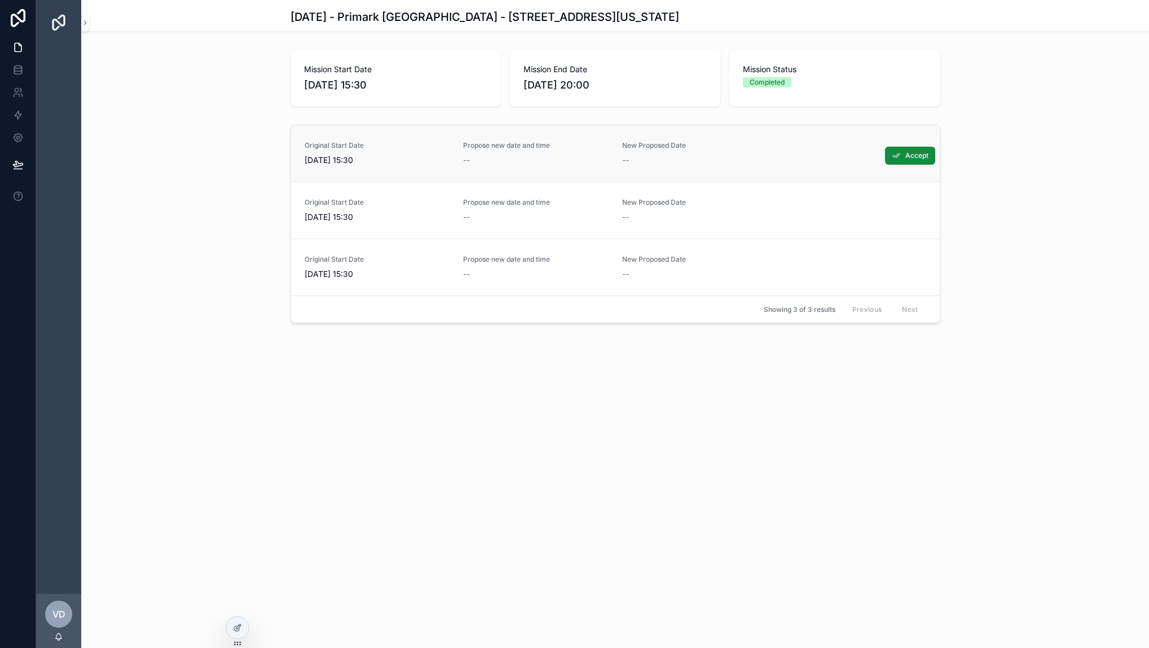
drag, startPoint x: 234, startPoint y: 629, endPoint x: 364, endPoint y: 528, distance: 164.6
click at [234, 628] on icon at bounding box center [236, 628] width 5 height 5
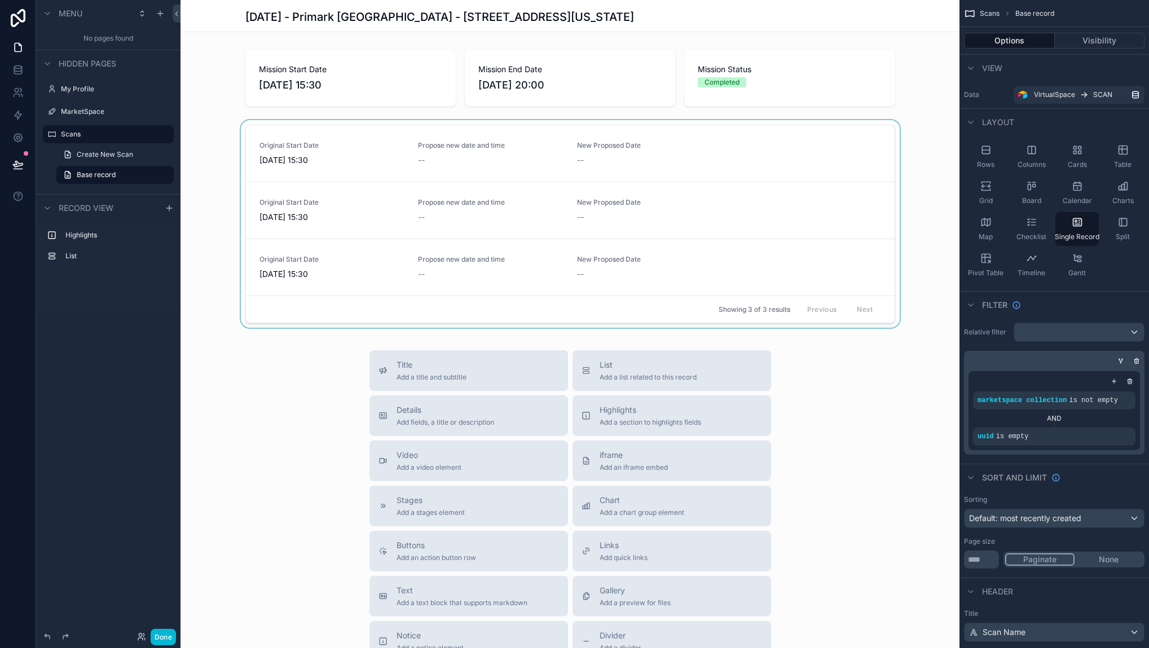
click at [687, 126] on div "scrollable content" at bounding box center [570, 226] width 779 height 212
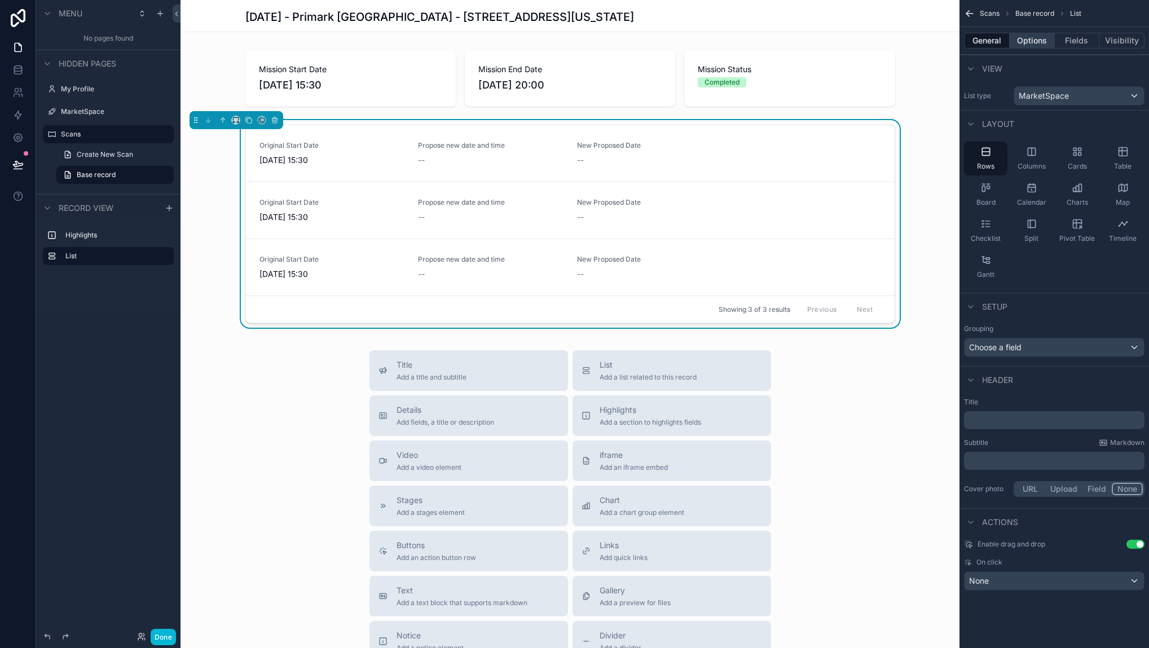
click at [1034, 42] on button "Options" at bounding box center [1032, 41] width 45 height 16
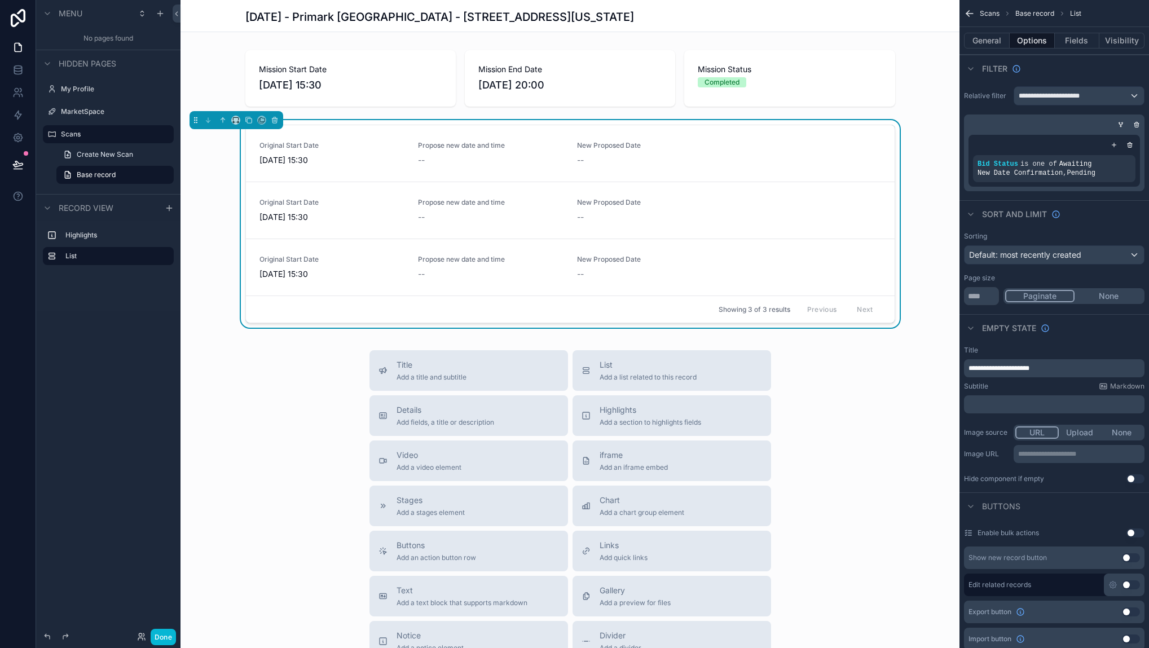
click at [872, 396] on div "Title Add a title and subtitle List Add a list related to this record Details A…" at bounding box center [570, 551] width 779 height 402
click at [282, 469] on div "Title Add a title and subtitle List Add a list related to this record Details A…" at bounding box center [570, 551] width 779 height 402
click at [160, 640] on button "Done" at bounding box center [163, 637] width 25 height 16
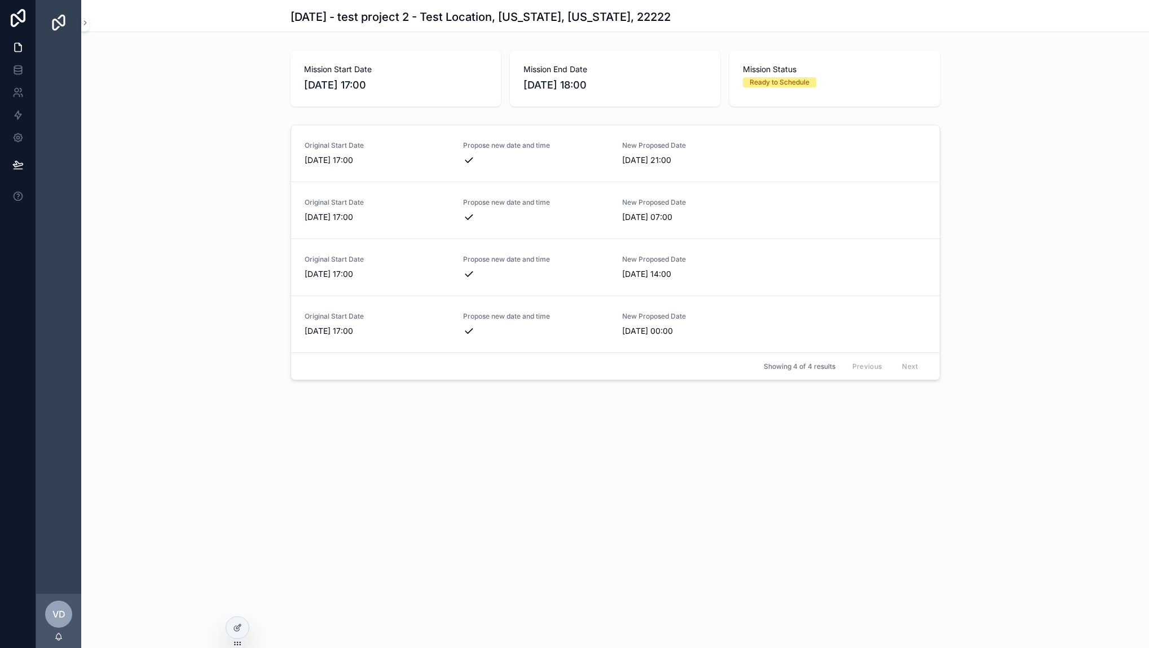
click at [203, 90] on div "Mission Start Date 13/05/2025 17:00 Mission End Date 13/05/2025 18:00 Mission S…" at bounding box center [615, 78] width 1068 height 65
click at [226, 297] on div "Original Start Date 13/05/2025 17:00 Propose new date and time New Proposed Dat…" at bounding box center [615, 254] width 1068 height 269
click at [1034, 177] on div "Original Start Date 13/05/2025 17:00 Propose new date and time New Proposed Dat…" at bounding box center [615, 254] width 1068 height 269
drag, startPoint x: 1022, startPoint y: 193, endPoint x: 881, endPoint y: 218, distance: 143.2
click at [1015, 199] on div "Original Start Date 13/05/2025 17:00 Propose new date and time New Proposed Dat…" at bounding box center [615, 254] width 1068 height 269
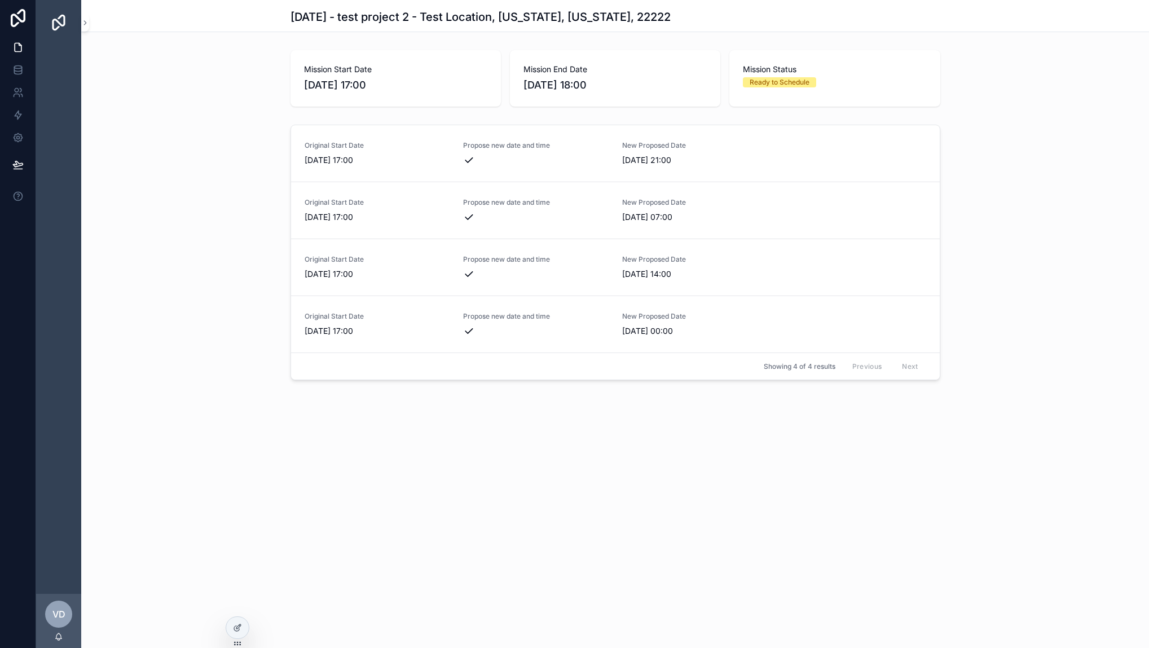
click at [172, 141] on div "Original Start Date 13/05/2025 17:00 Propose new date and time New Proposed Dat…" at bounding box center [615, 254] width 1068 height 269
click at [618, 483] on div "May 13, 2025 - test project 2 - Test Location, New York, New York, 22222 Missio…" at bounding box center [615, 324] width 1068 height 648
click at [231, 626] on div at bounding box center [237, 627] width 23 height 21
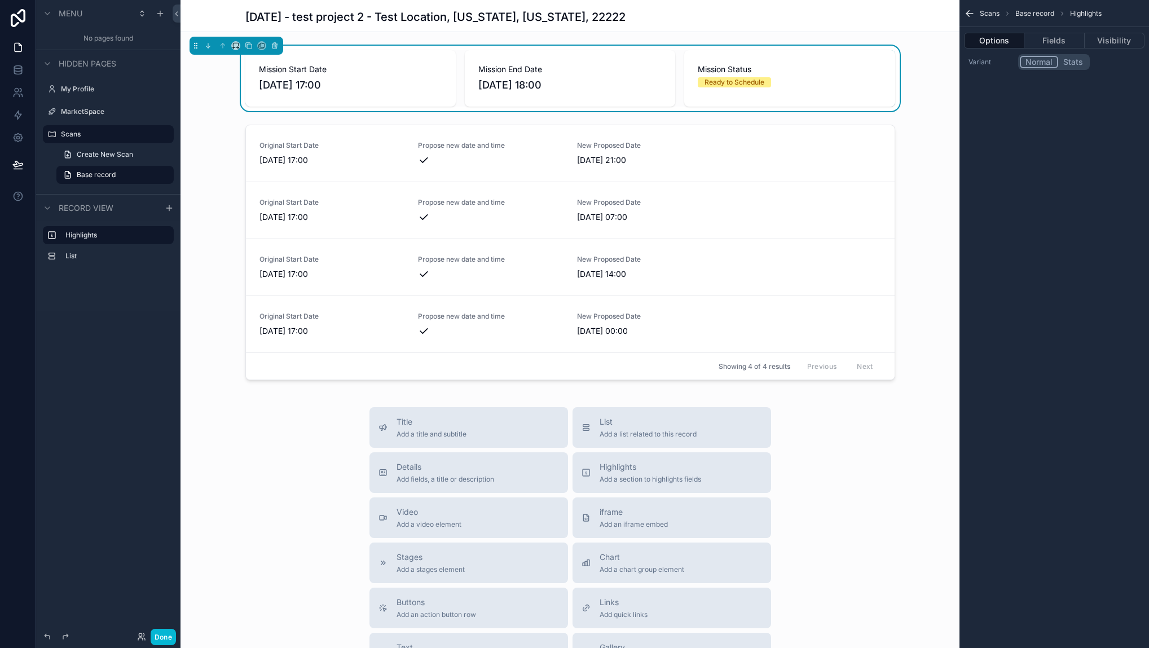
click at [908, 94] on div "Mission Start Date 13/05/2025 17:00 Mission End Date 13/05/2025 18:00 Mission S…" at bounding box center [570, 78] width 779 height 65
click at [207, 139] on div "scrollable content" at bounding box center [570, 254] width 779 height 269
